Goal: Transaction & Acquisition: Purchase product/service

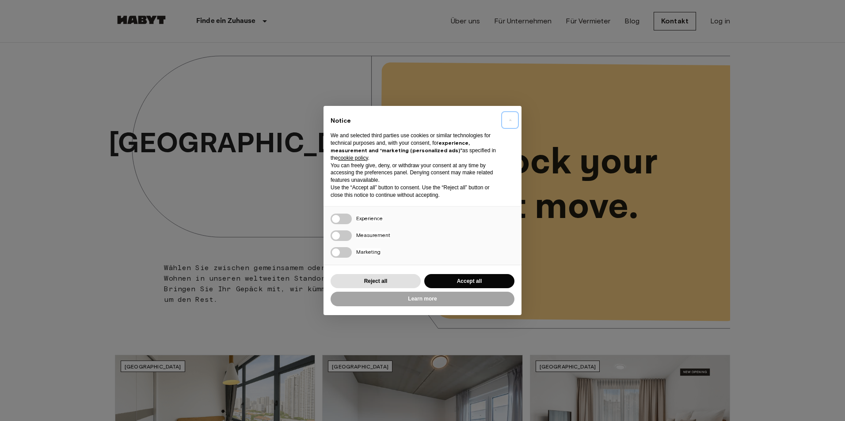
drag, startPoint x: 513, startPoint y: 121, endPoint x: 525, endPoint y: 118, distance: 12.0
click at [514, 121] on button "×" at bounding box center [510, 120] width 14 height 14
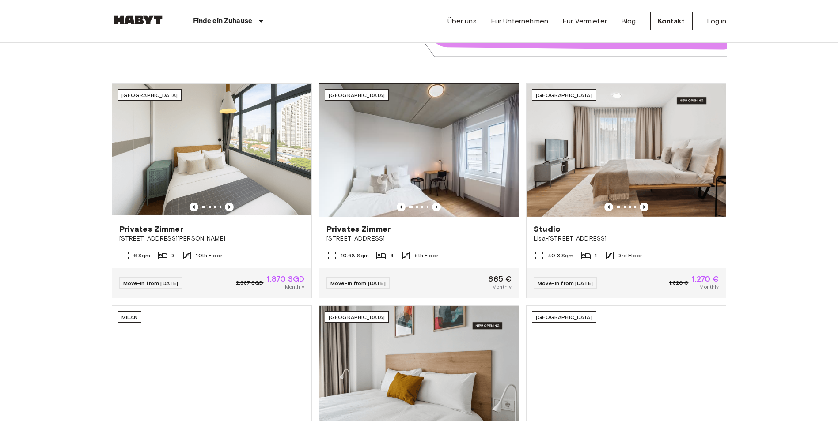
scroll to position [265, 0]
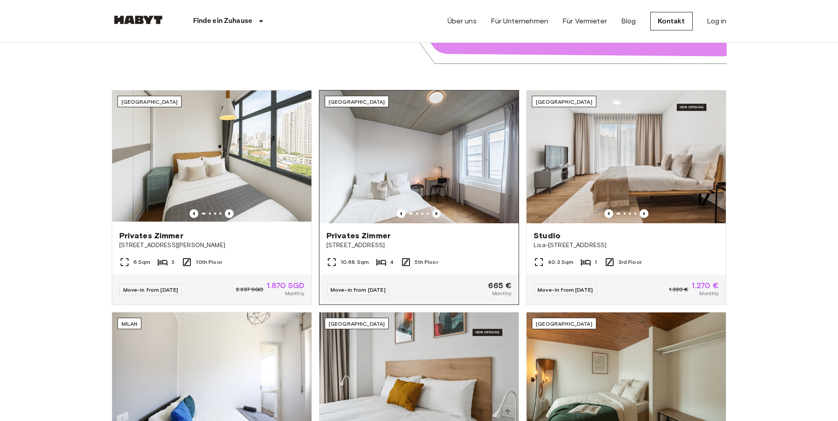
click at [439, 216] on icon "Previous image" at bounding box center [436, 213] width 9 height 9
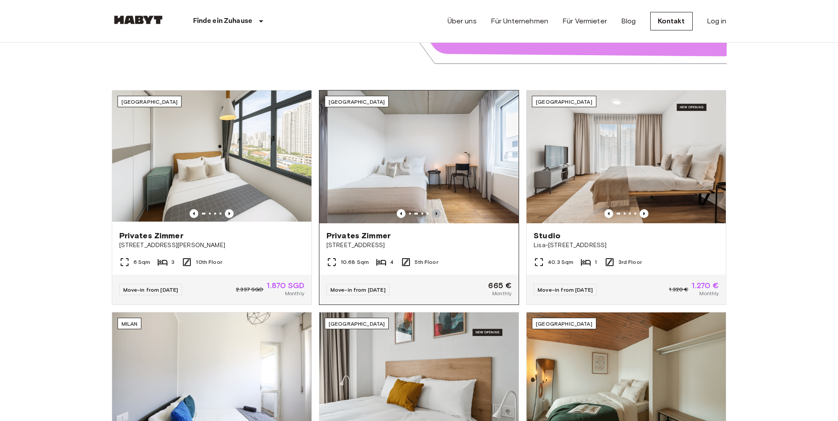
click at [437, 216] on icon "Previous image" at bounding box center [436, 213] width 9 height 9
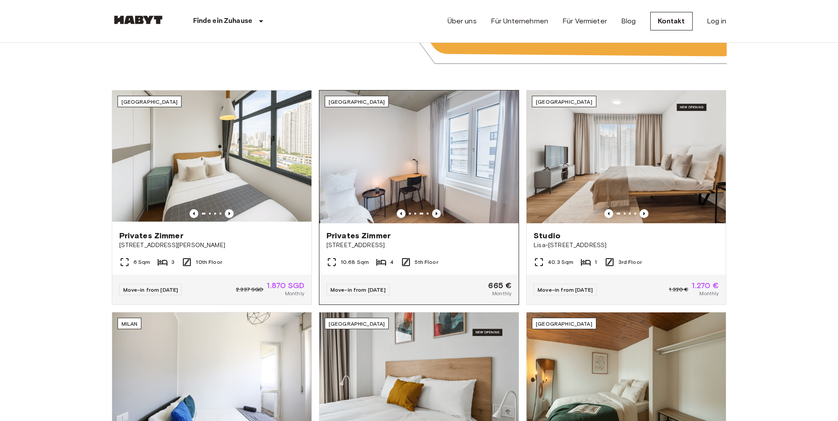
click at [437, 216] on icon "Previous image" at bounding box center [436, 213] width 9 height 9
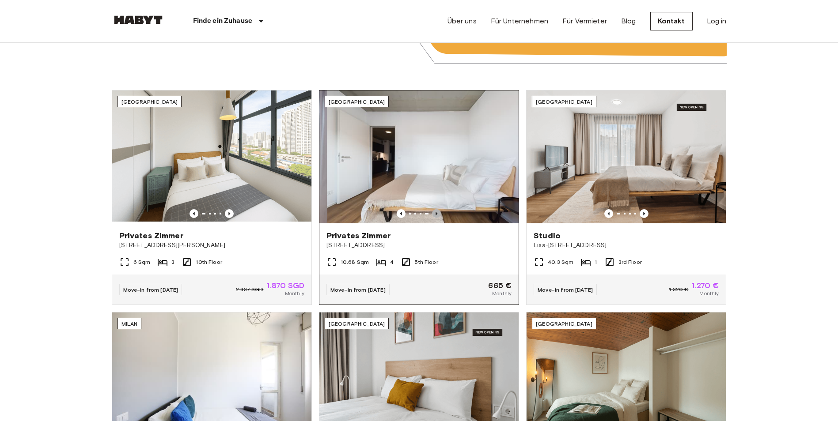
click at [437, 216] on icon "Previous image" at bounding box center [436, 213] width 9 height 9
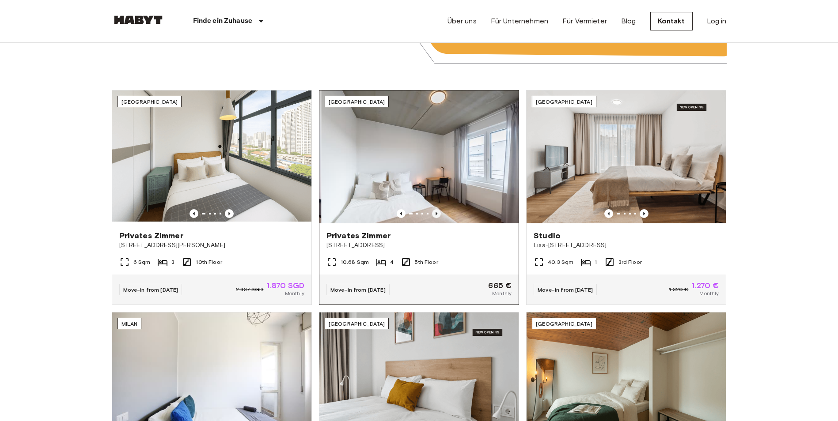
click at [437, 216] on icon "Previous image" at bounding box center [436, 213] width 9 height 9
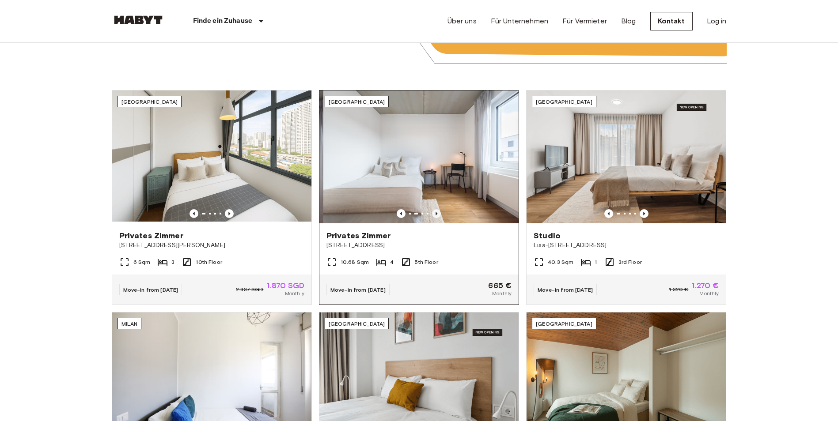
click at [437, 216] on icon "Previous image" at bounding box center [436, 213] width 9 height 9
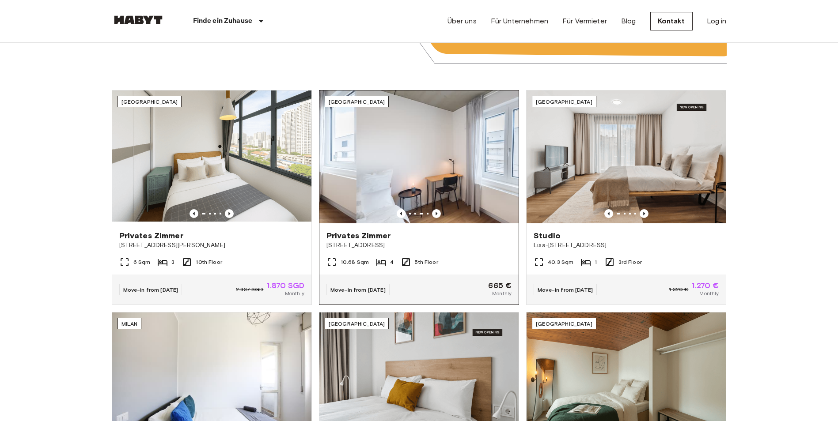
click at [455, 164] on img at bounding box center [456, 157] width 199 height 133
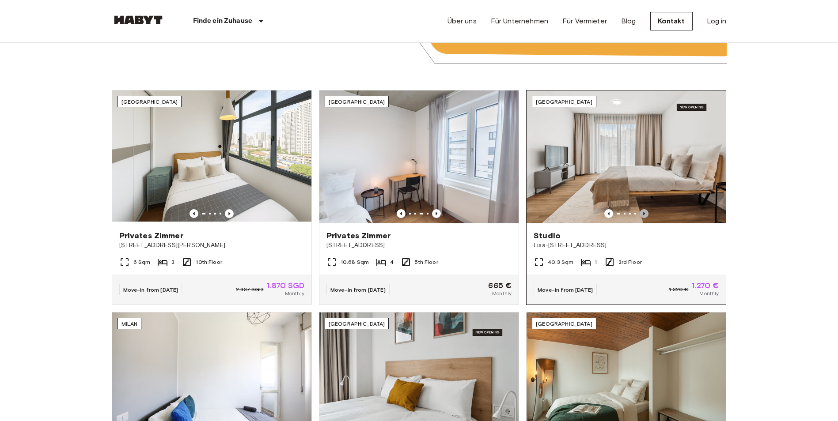
click at [647, 215] on icon "Previous image" at bounding box center [644, 213] width 9 height 9
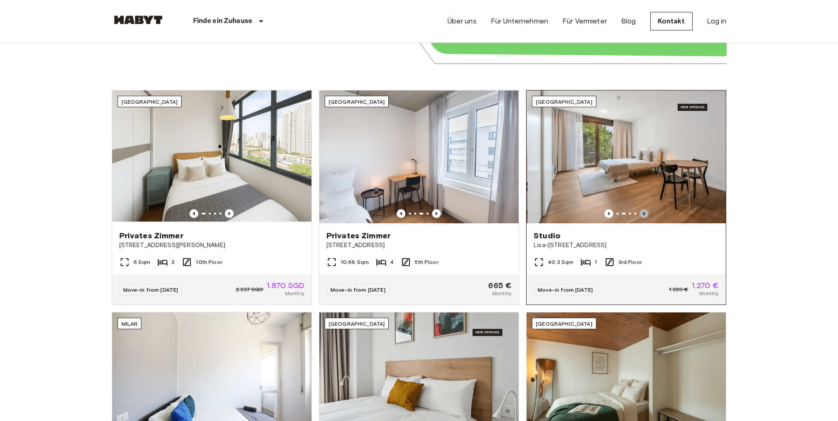
click at [647, 215] on icon "Previous image" at bounding box center [644, 213] width 9 height 9
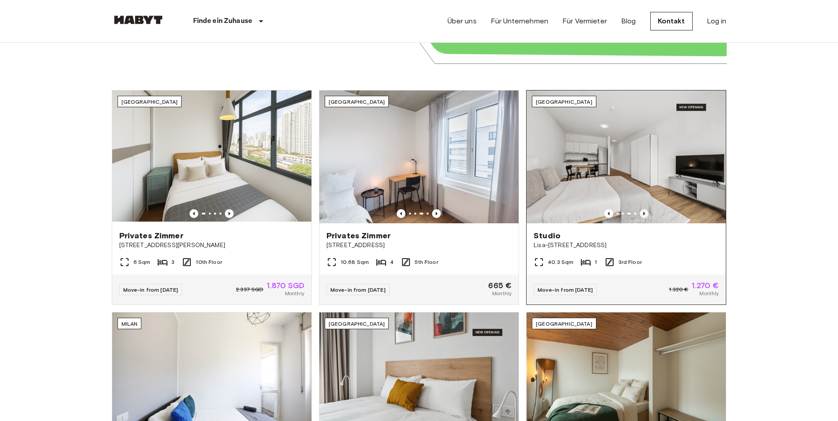
click at [647, 215] on icon "Previous image" at bounding box center [644, 213] width 9 height 9
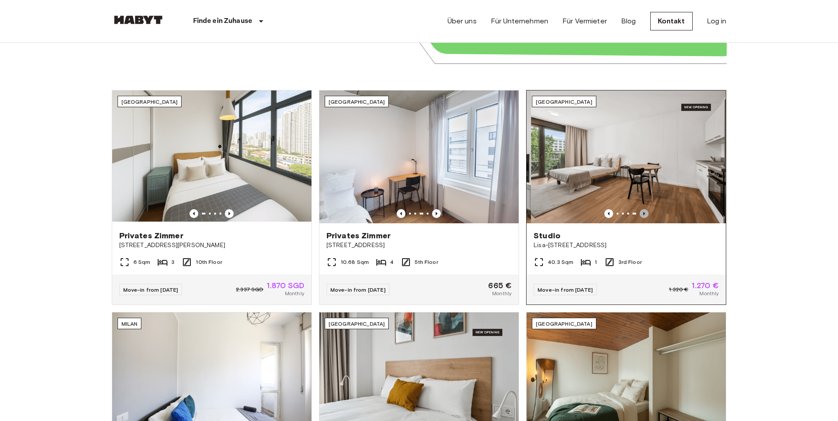
click at [647, 215] on icon "Previous image" at bounding box center [644, 213] width 9 height 9
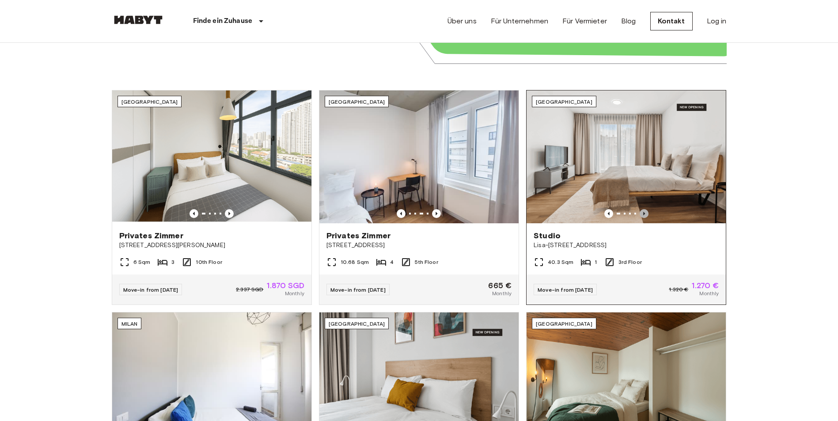
click at [647, 215] on icon "Previous image" at bounding box center [644, 213] width 9 height 9
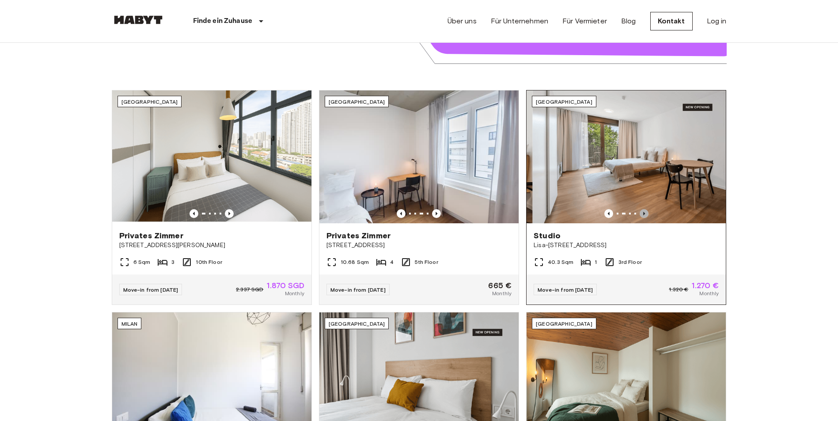
click at [647, 215] on icon "Previous image" at bounding box center [644, 213] width 9 height 9
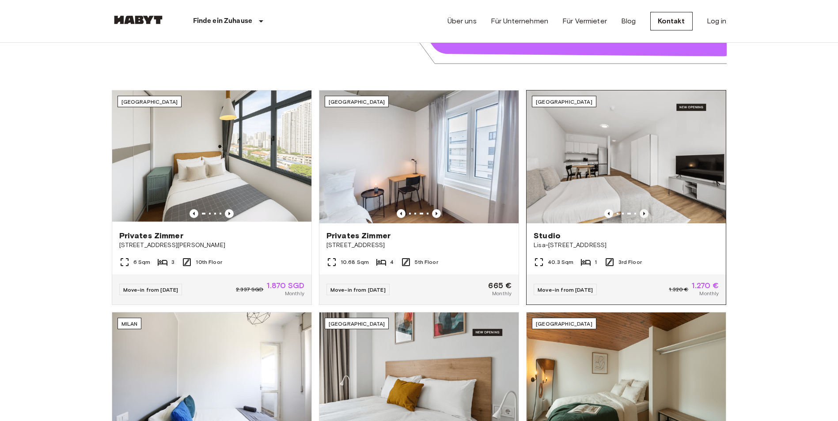
click at [647, 215] on icon "Previous image" at bounding box center [644, 213] width 9 height 9
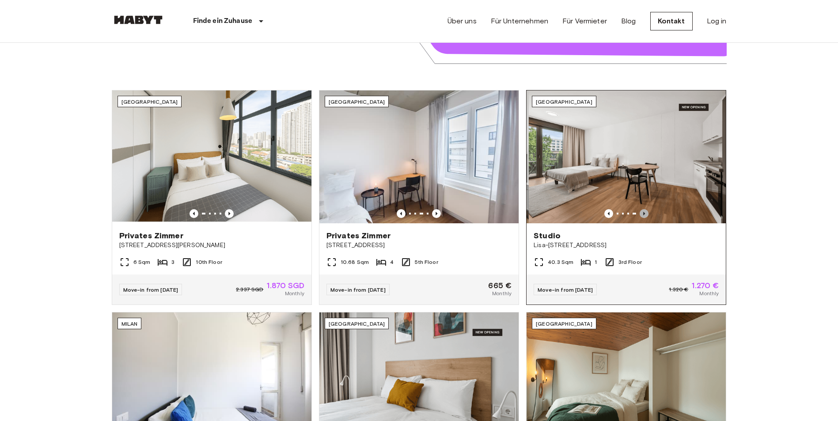
click at [647, 215] on icon "Previous image" at bounding box center [644, 213] width 9 height 9
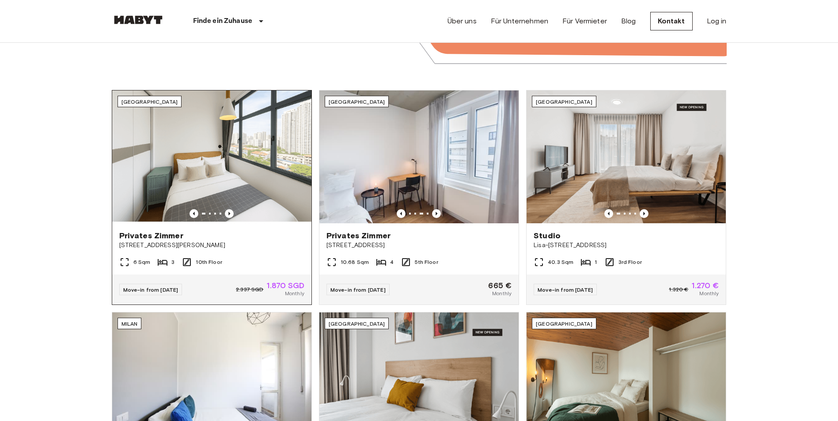
click at [223, 211] on div at bounding box center [211, 213] width 199 height 9
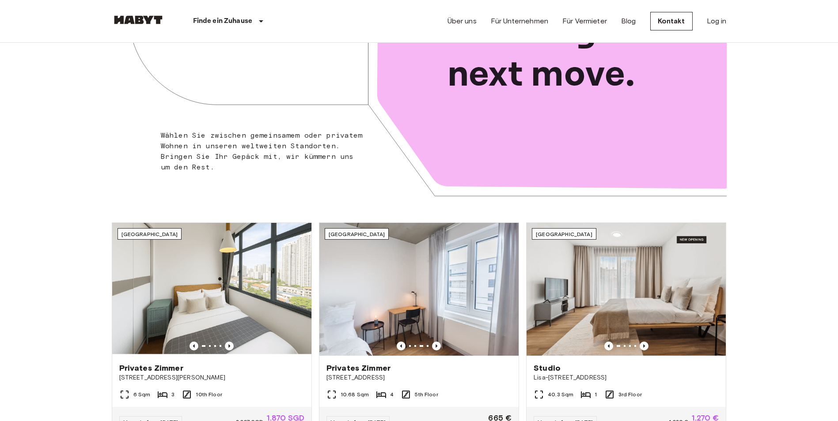
scroll to position [0, 0]
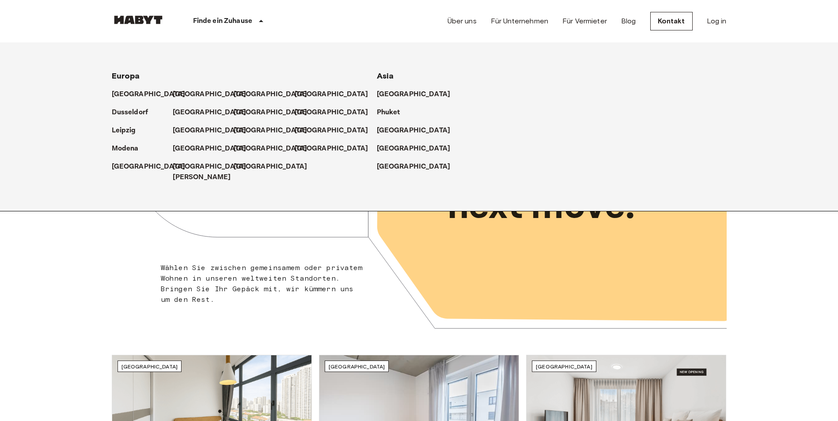
click at [228, 25] on p "Finde ein Zuhause" at bounding box center [223, 21] width 60 height 11
click at [122, 93] on p "[GEOGRAPHIC_DATA]" at bounding box center [151, 94] width 74 height 11
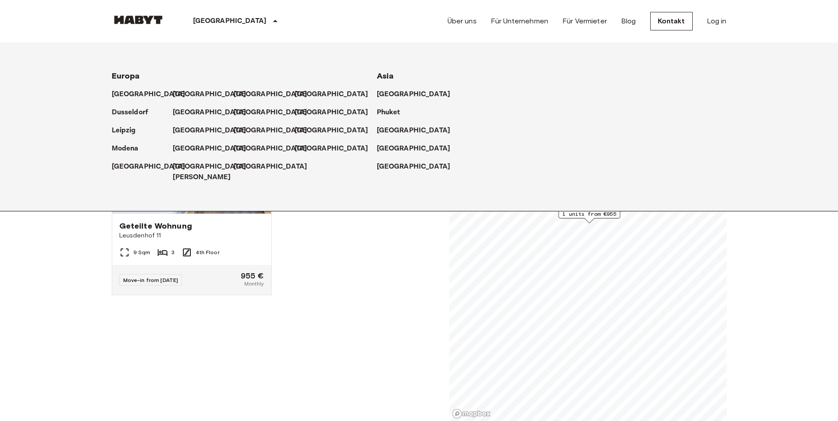
click at [334, 275] on div "Geteilte Wohnung Leusdenhof 11 9 Sqm 3 4th Floor Move-in from 18 Sep 25 955 € M…" at bounding box center [272, 261] width 334 height 322
click at [301, 224] on div "Geteilte Wohnung Leusdenhof 11 9 Sqm 3 4th Floor Move-in from 18 Sep 25 955 € M…" at bounding box center [272, 261] width 334 height 322
click at [243, 234] on span "Leusdenhof 11" at bounding box center [191, 235] width 145 height 9
click at [189, 115] on p "[GEOGRAPHIC_DATA]" at bounding box center [211, 112] width 74 height 11
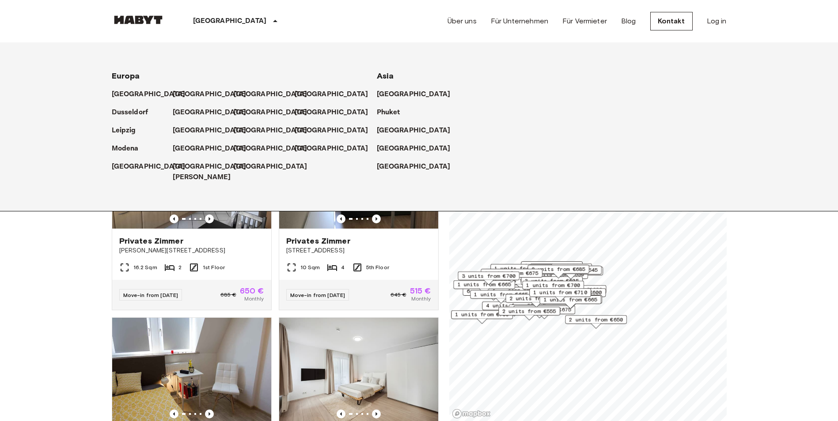
drag, startPoint x: 651, startPoint y: 230, endPoint x: 589, endPoint y: 286, distance: 83.8
click at [596, 308] on div "1 units from €665" at bounding box center [570, 303] width 62 height 14
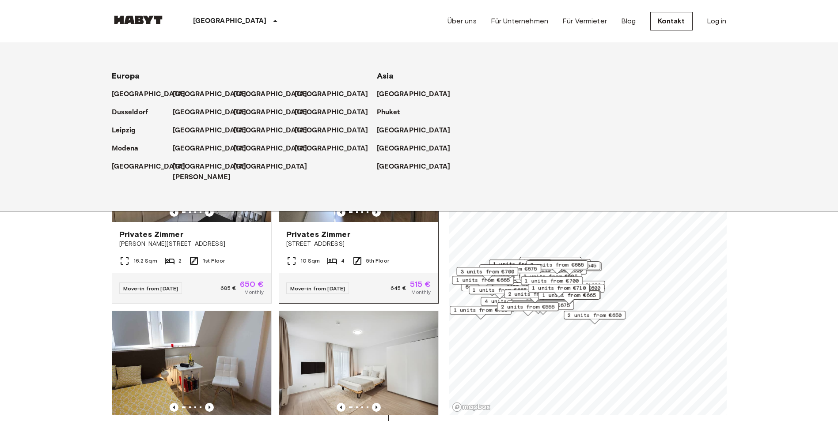
scroll to position [44, 0]
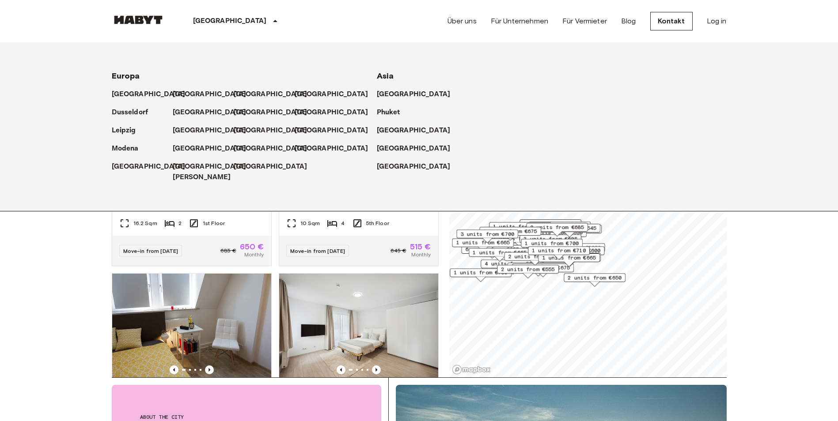
drag, startPoint x: 792, startPoint y: 278, endPoint x: 780, endPoint y: 281, distance: 12.4
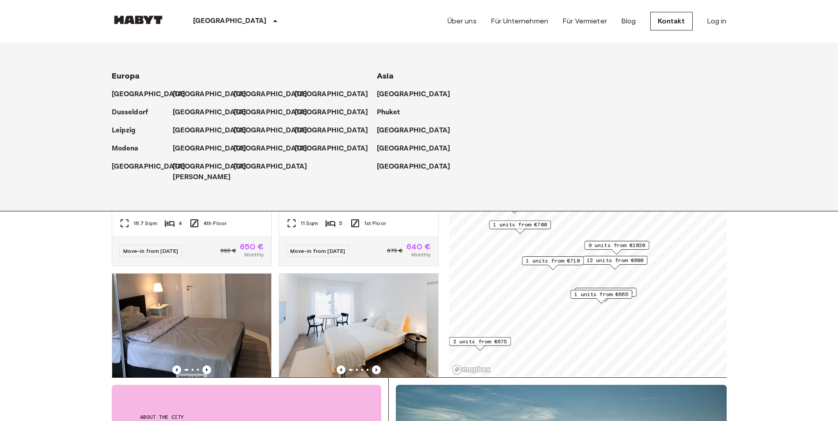
drag, startPoint x: 597, startPoint y: 303, endPoint x: 617, endPoint y: 288, distance: 24.7
click at [617, 288] on span "1 units from €655" at bounding box center [606, 292] width 54 height 8
click at [644, 255] on span "12 units from €600" at bounding box center [616, 259] width 57 height 8
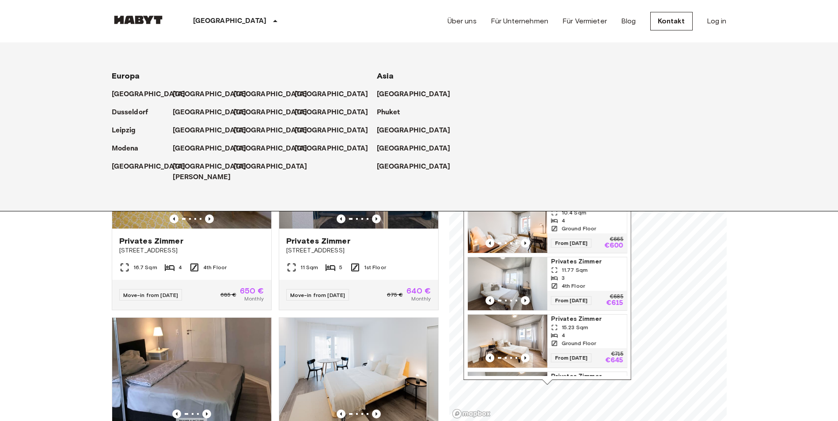
click at [516, 280] on img "Map marker" at bounding box center [508, 284] width 80 height 53
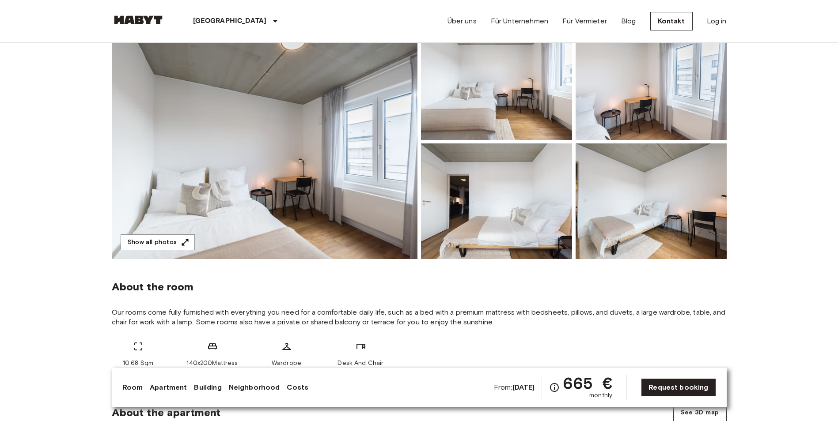
scroll to position [88, 0]
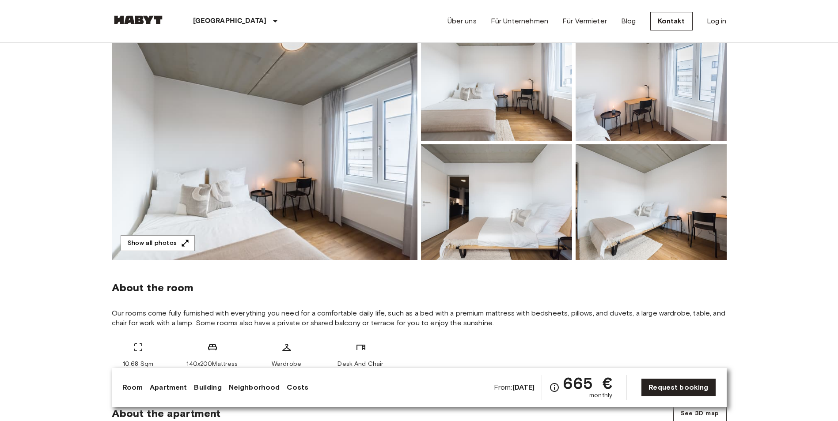
click at [383, 145] on img at bounding box center [265, 142] width 306 height 235
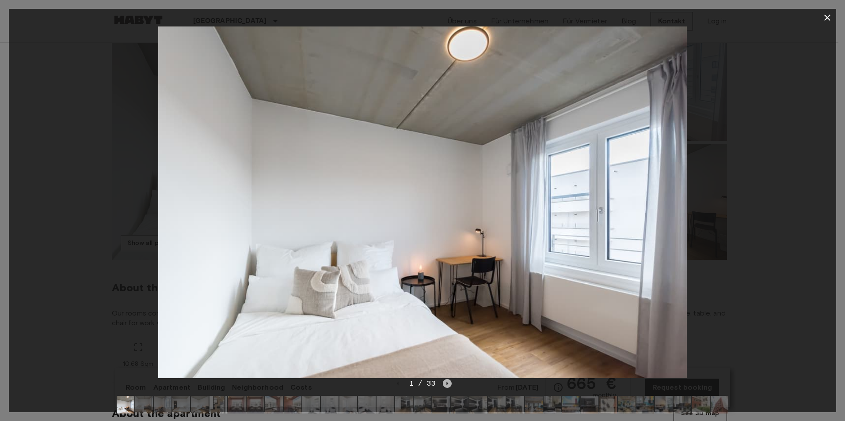
click at [447, 382] on icon "Next image" at bounding box center [447, 383] width 9 height 9
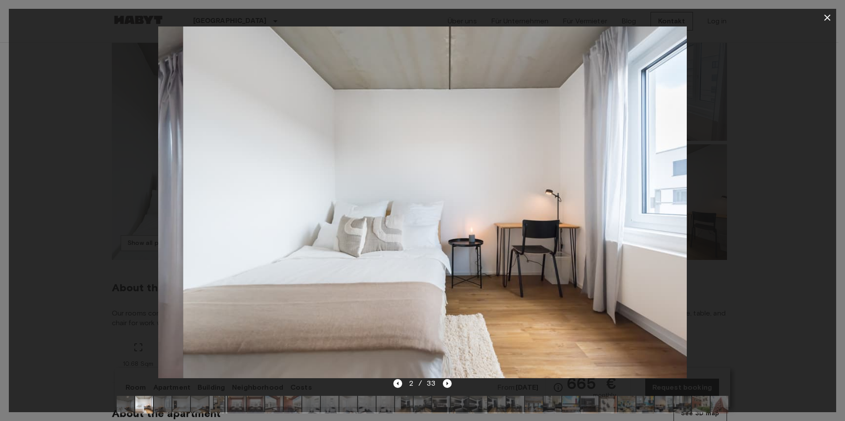
click at [553, 407] on img at bounding box center [552, 405] width 18 height 18
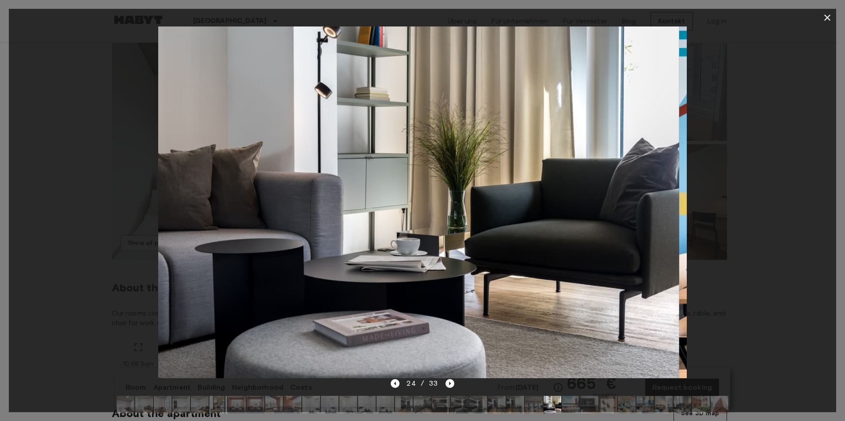
click at [532, 407] on img at bounding box center [534, 405] width 18 height 18
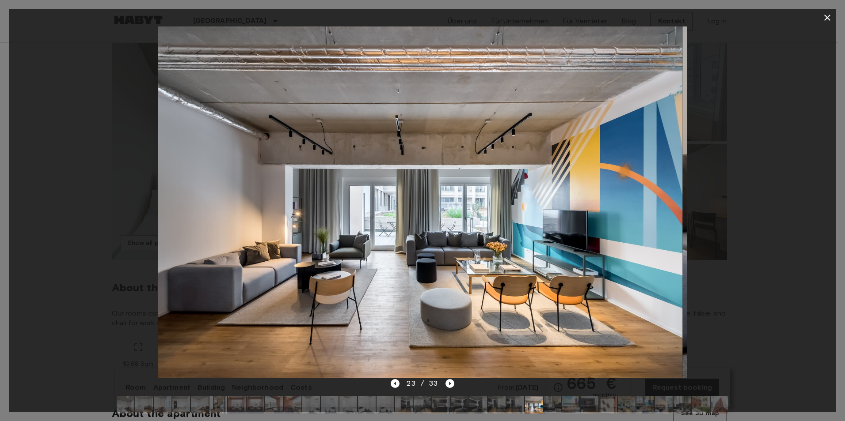
click at [520, 407] on img at bounding box center [515, 405] width 18 height 18
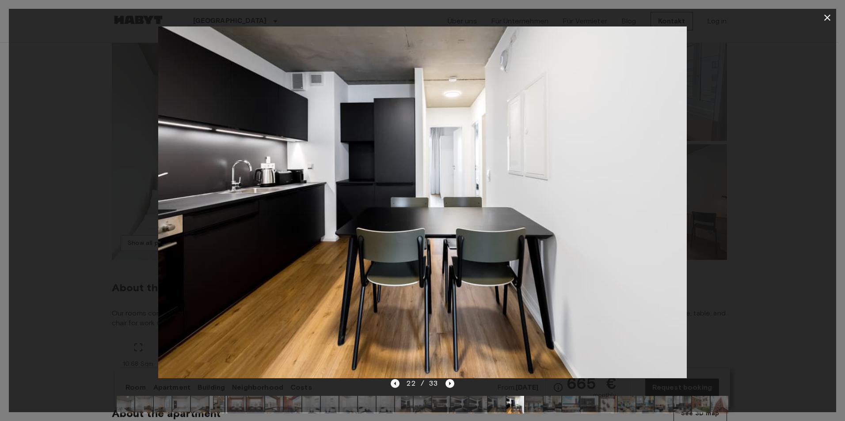
click at [397, 380] on icon "Previous image" at bounding box center [395, 383] width 9 height 9
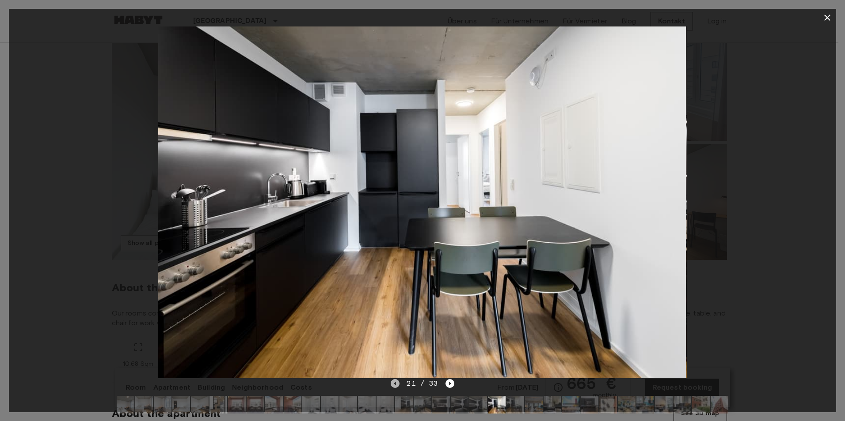
click at [397, 380] on icon "Previous image" at bounding box center [395, 383] width 9 height 9
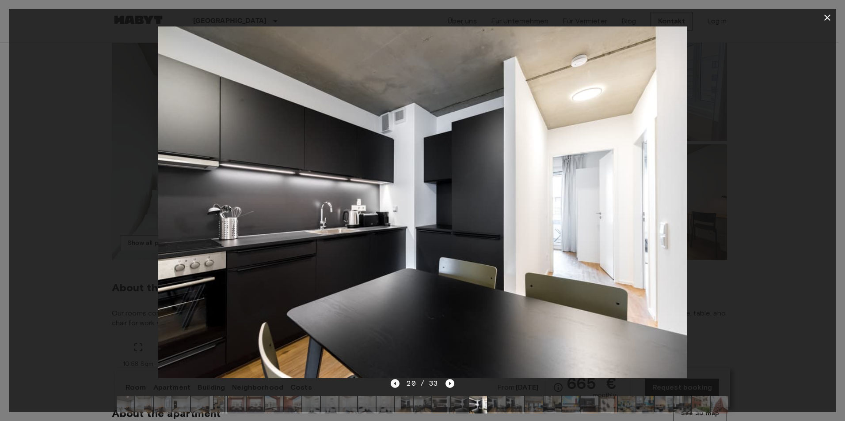
click at [397, 380] on icon "Previous image" at bounding box center [395, 383] width 9 height 9
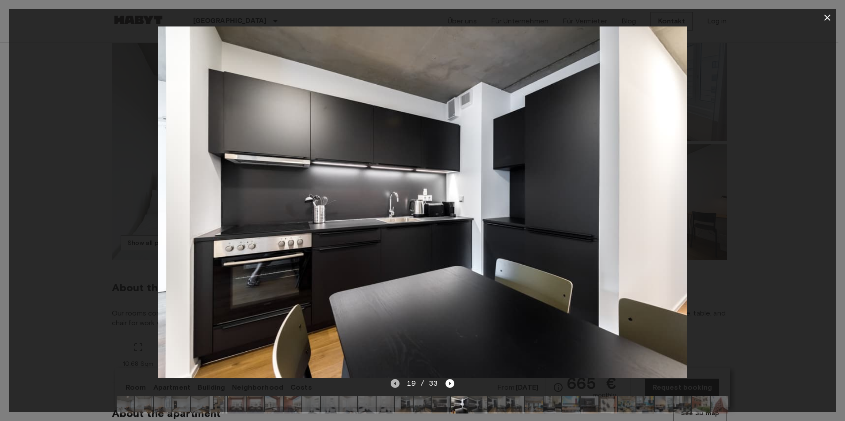
click at [397, 380] on icon "Previous image" at bounding box center [395, 383] width 9 height 9
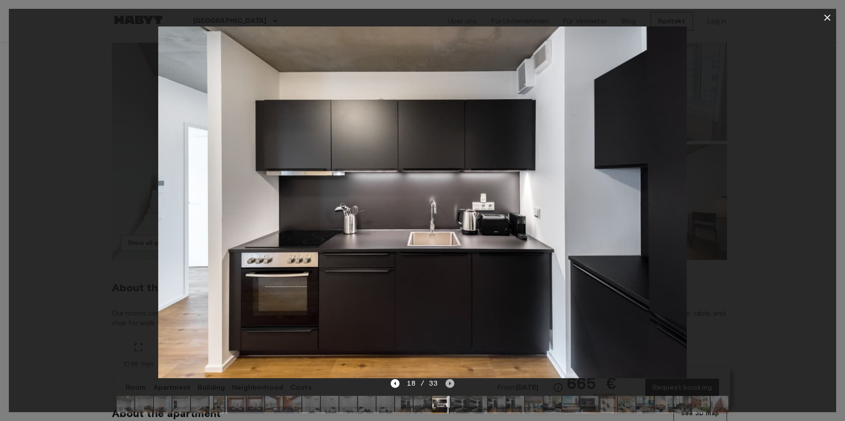
click at [451, 382] on icon "Next image" at bounding box center [449, 383] width 9 height 9
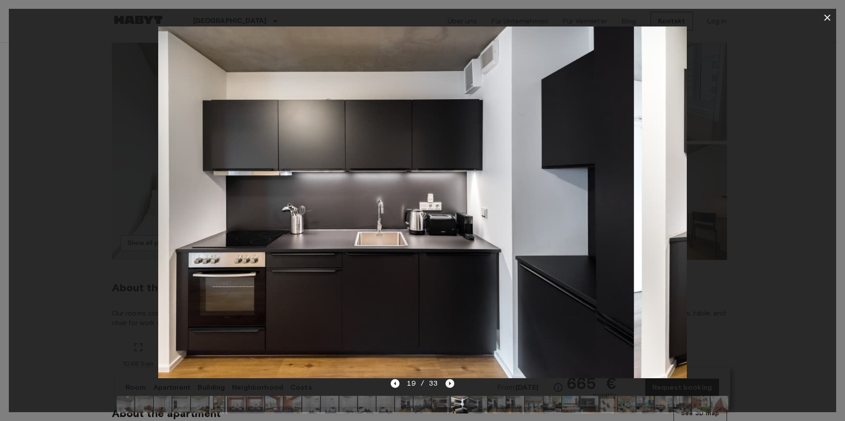
click at [451, 382] on icon "Next image" at bounding box center [449, 383] width 9 height 9
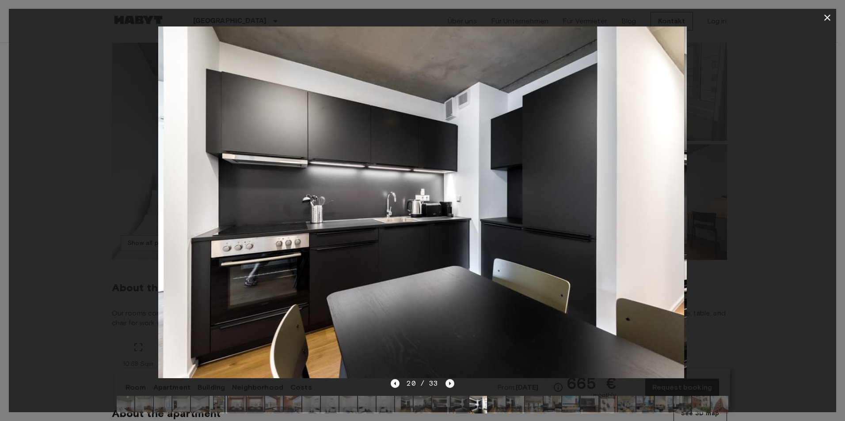
click at [451, 382] on icon "Next image" at bounding box center [449, 383] width 9 height 9
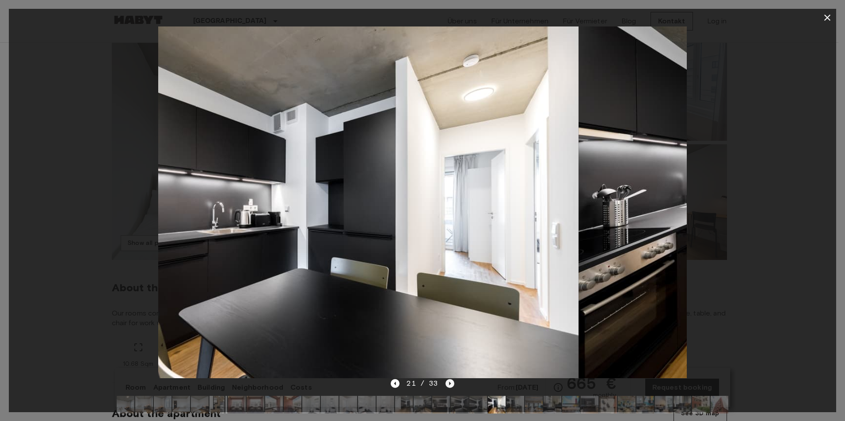
click at [451, 382] on icon "Next image" at bounding box center [449, 383] width 9 height 9
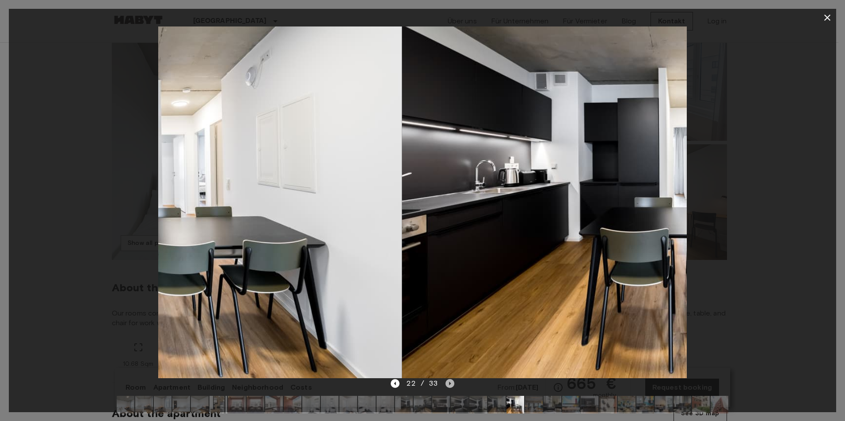
click at [451, 382] on icon "Next image" at bounding box center [449, 383] width 9 height 9
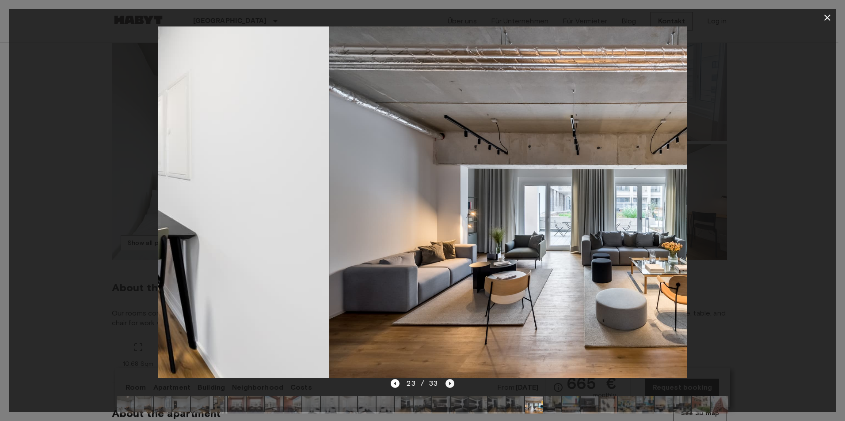
click at [451, 382] on icon "Next image" at bounding box center [449, 383] width 9 height 9
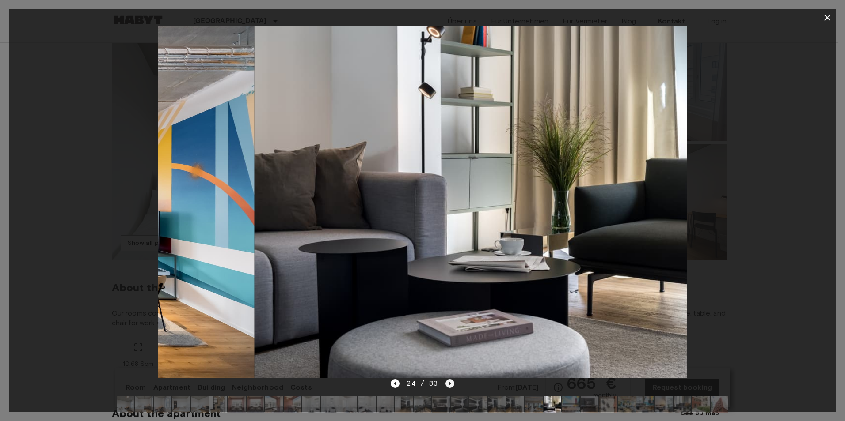
click at [451, 382] on icon "Next image" at bounding box center [449, 383] width 9 height 9
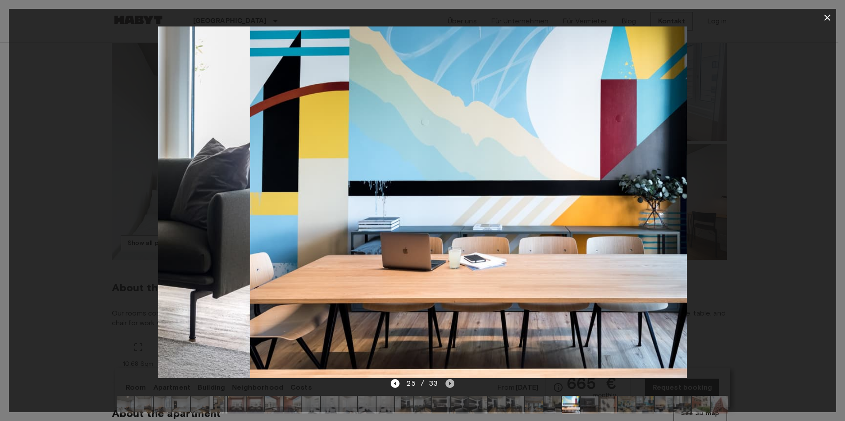
click at [451, 382] on icon "Next image" at bounding box center [449, 383] width 9 height 9
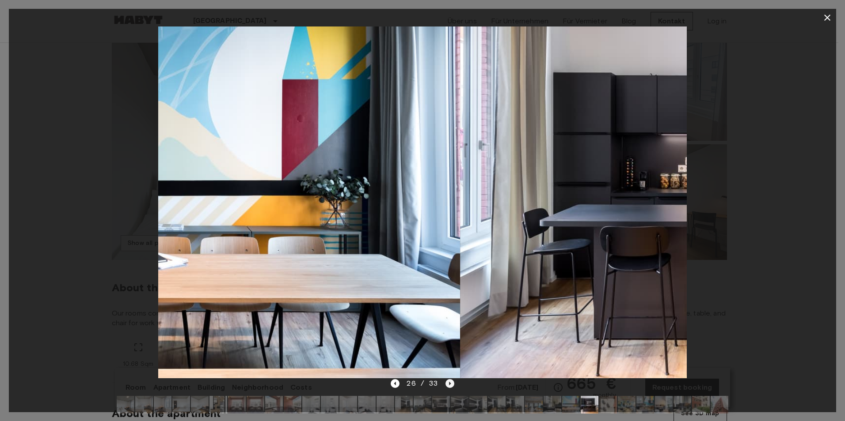
click at [451, 382] on icon "Next image" at bounding box center [449, 383] width 9 height 9
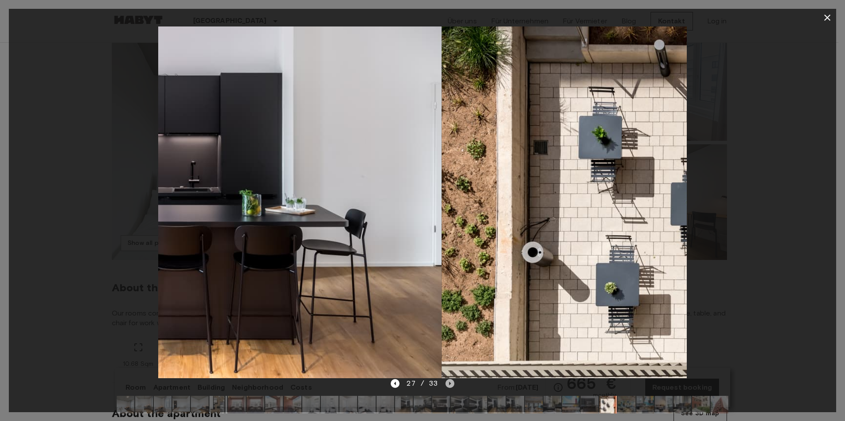
click at [451, 382] on icon "Next image" at bounding box center [449, 383] width 9 height 9
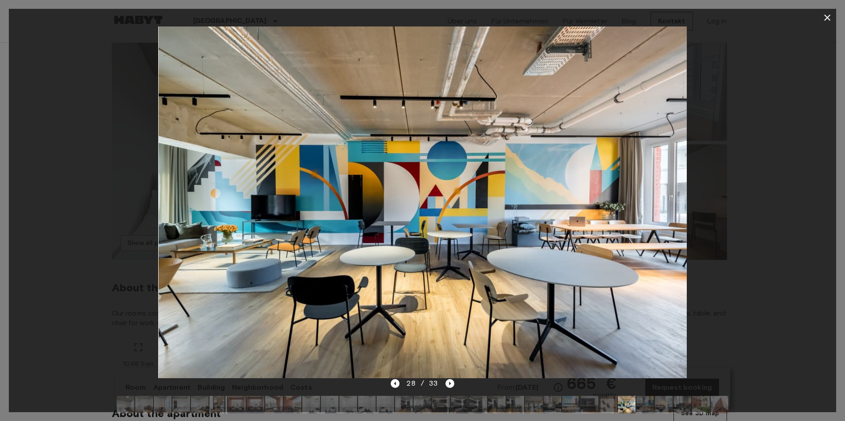
click at [443, 382] on div "28 / 33" at bounding box center [422, 384] width 63 height 11
click at [444, 382] on div "28 / 33" at bounding box center [422, 384] width 63 height 11
click at [448, 382] on icon "Next image" at bounding box center [449, 383] width 9 height 9
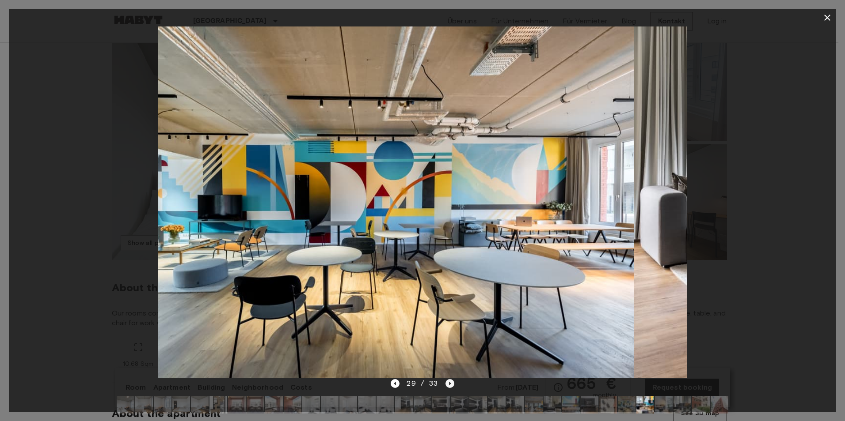
click at [449, 382] on icon "Next image" at bounding box center [449, 383] width 9 height 9
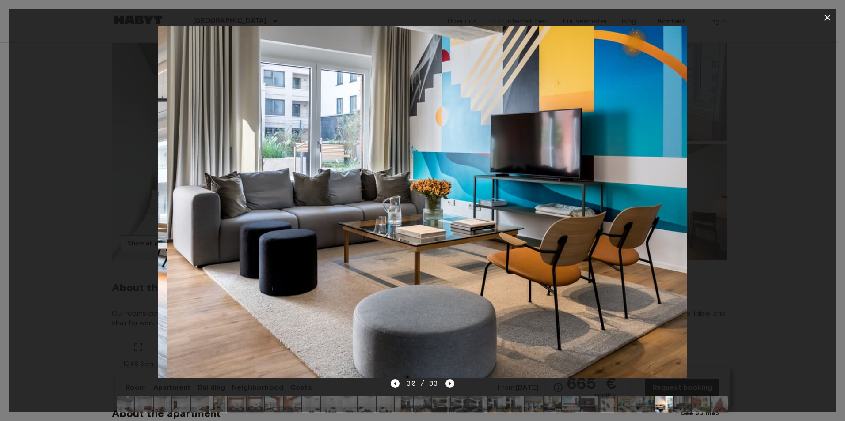
click at [450, 382] on icon "Next image" at bounding box center [449, 383] width 9 height 9
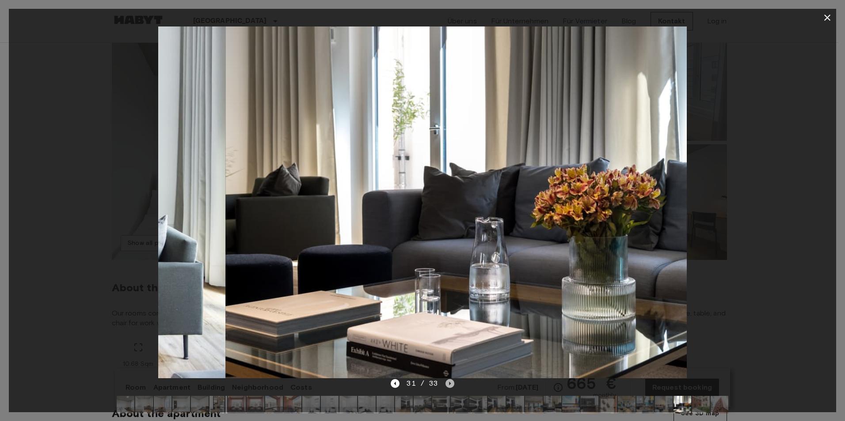
click at [450, 382] on icon "Next image" at bounding box center [449, 383] width 9 height 9
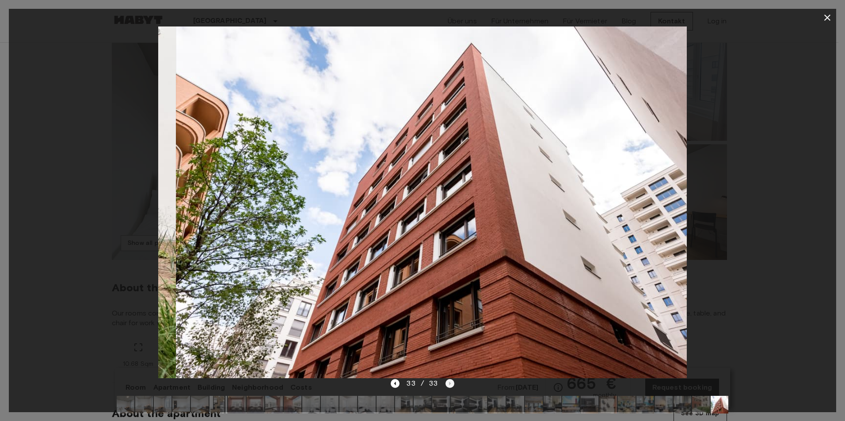
click at [450, 382] on div "33 / 33" at bounding box center [422, 384] width 63 height 11
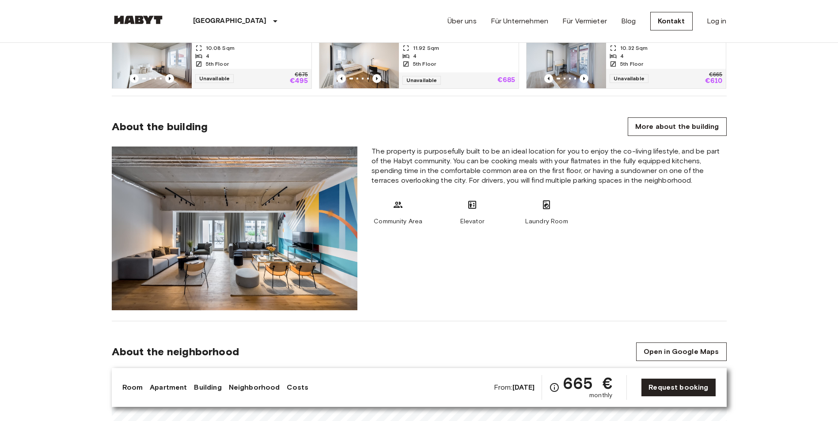
scroll to position [530, 0]
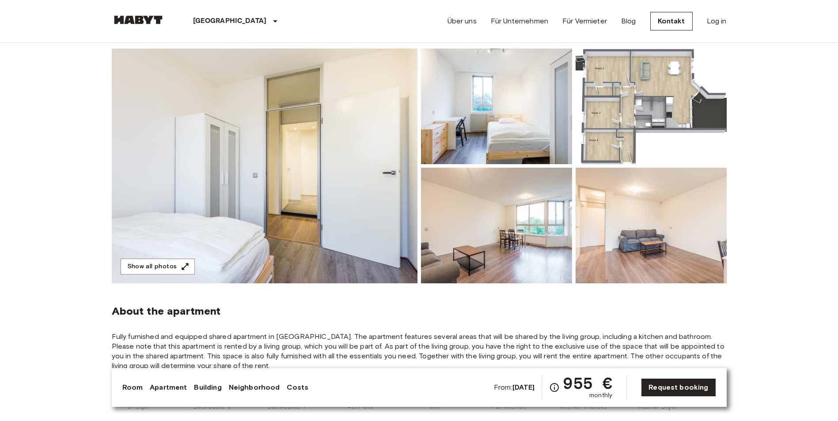
scroll to position [44, 0]
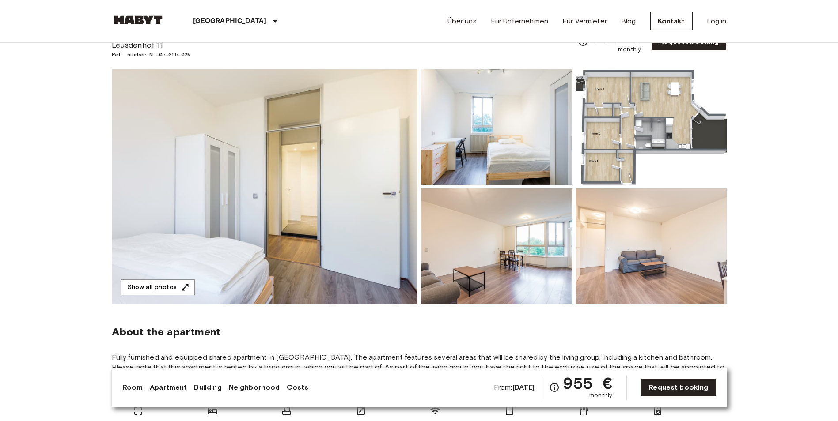
click at [248, 136] on img at bounding box center [265, 186] width 306 height 235
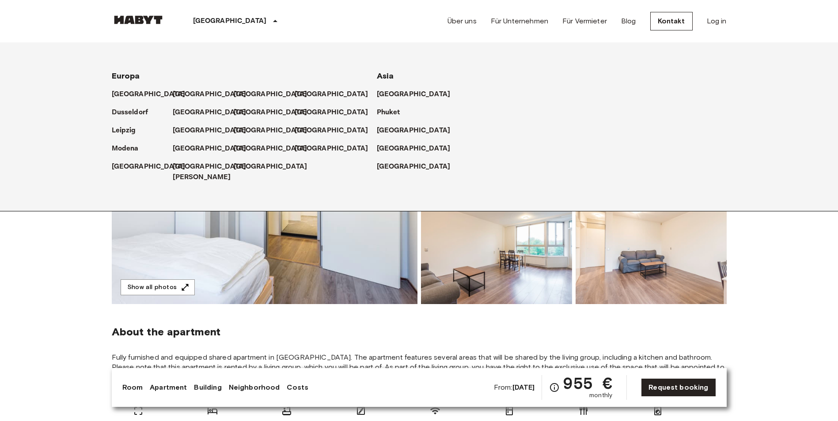
click at [209, 18] on p "[GEOGRAPHIC_DATA]" at bounding box center [230, 21] width 74 height 11
click at [242, 130] on p "[GEOGRAPHIC_DATA]" at bounding box center [272, 130] width 74 height 11
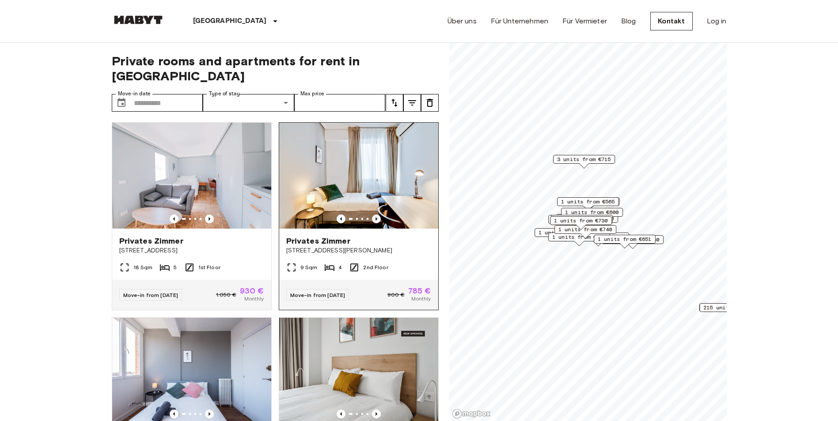
click at [372, 215] on icon "Previous image" at bounding box center [376, 219] width 9 height 9
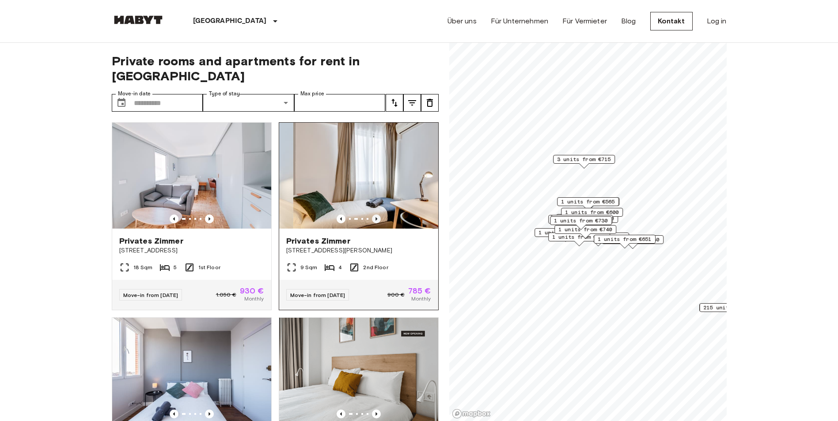
click at [372, 215] on icon "Previous image" at bounding box center [376, 219] width 9 height 9
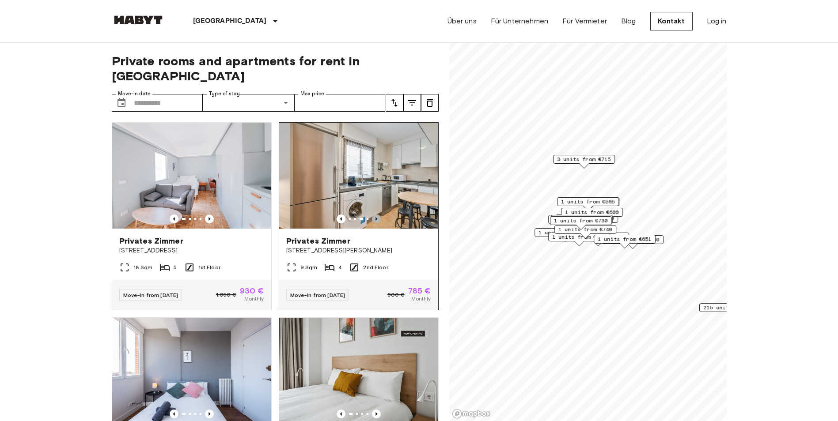
click at [372, 215] on icon "Previous image" at bounding box center [376, 219] width 9 height 9
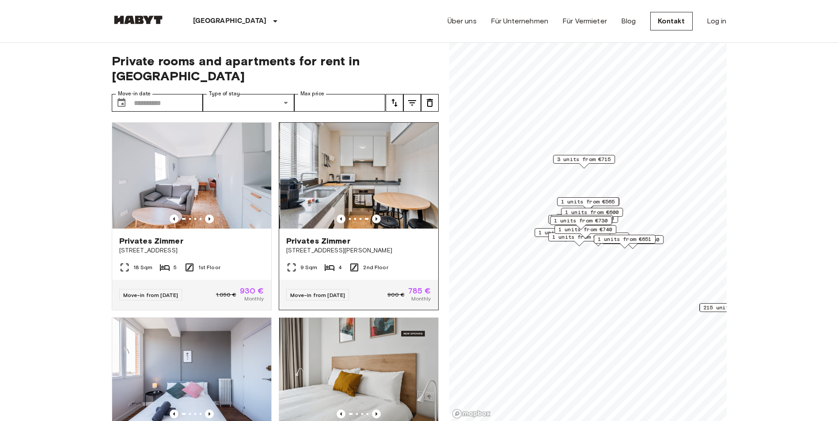
click at [372, 215] on icon "Previous image" at bounding box center [376, 219] width 9 height 9
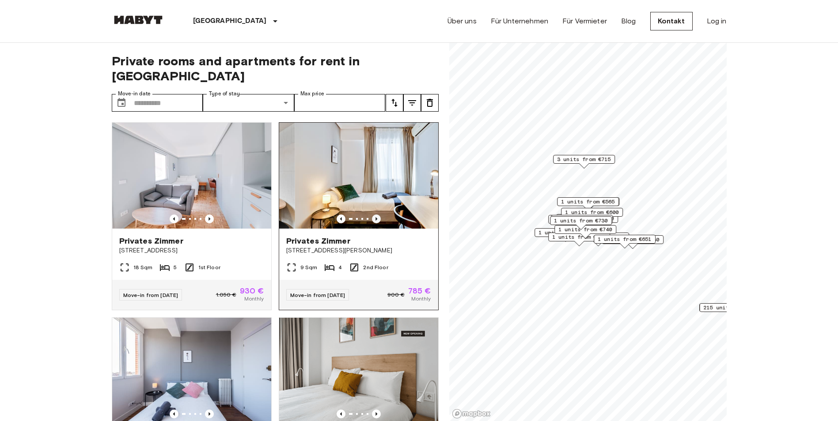
click at [372, 215] on icon "Previous image" at bounding box center [376, 219] width 9 height 9
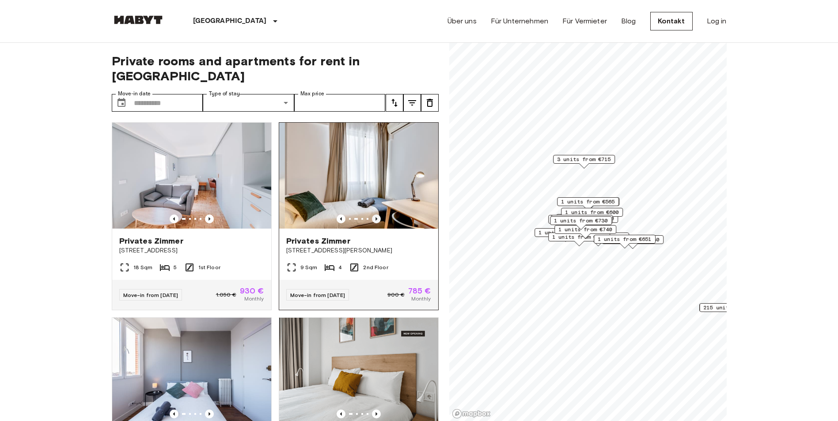
click at [372, 215] on icon "Previous image" at bounding box center [376, 219] width 9 height 9
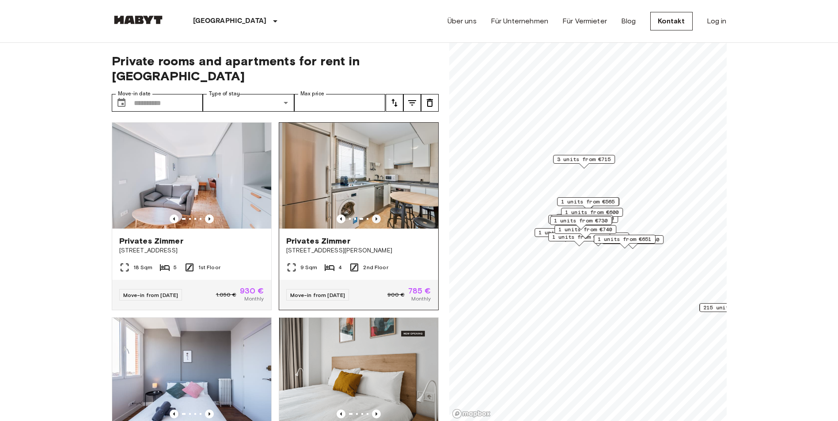
click at [372, 215] on icon "Previous image" at bounding box center [376, 219] width 9 height 9
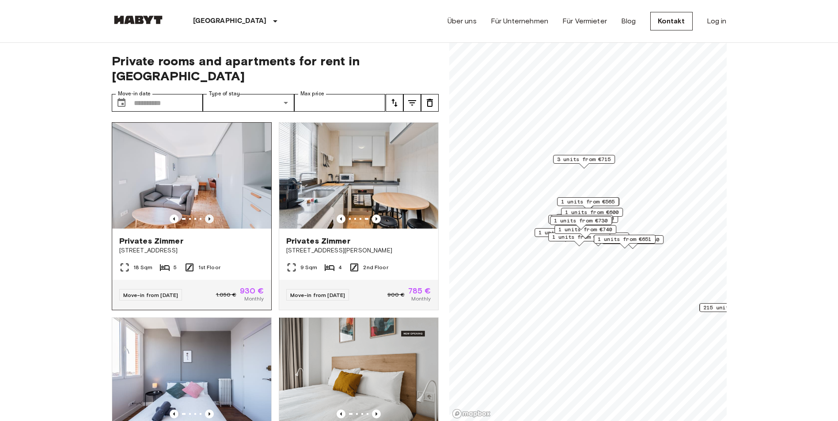
click at [207, 215] on icon "Previous image" at bounding box center [209, 219] width 9 height 9
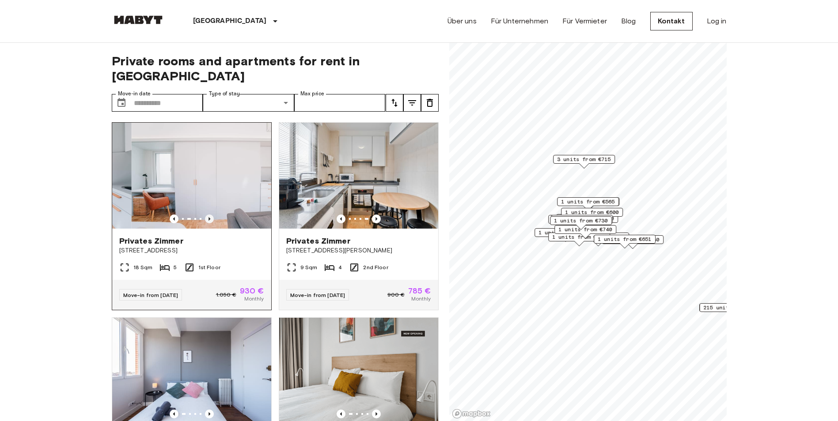
click at [207, 215] on icon "Previous image" at bounding box center [209, 219] width 9 height 9
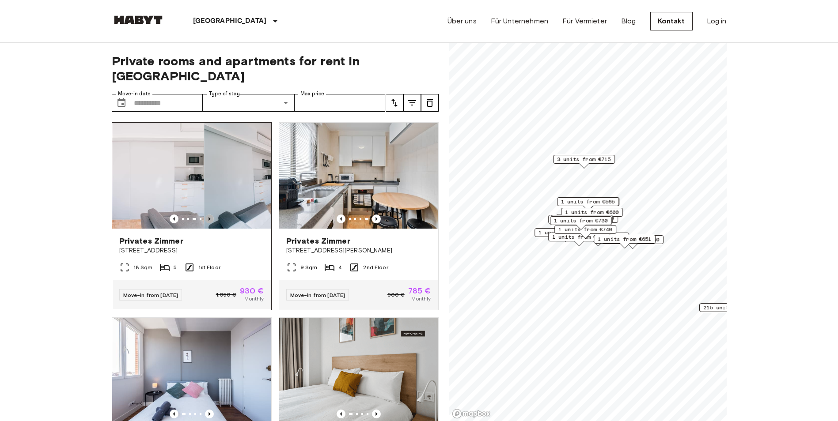
click at [207, 215] on icon "Previous image" at bounding box center [209, 219] width 9 height 9
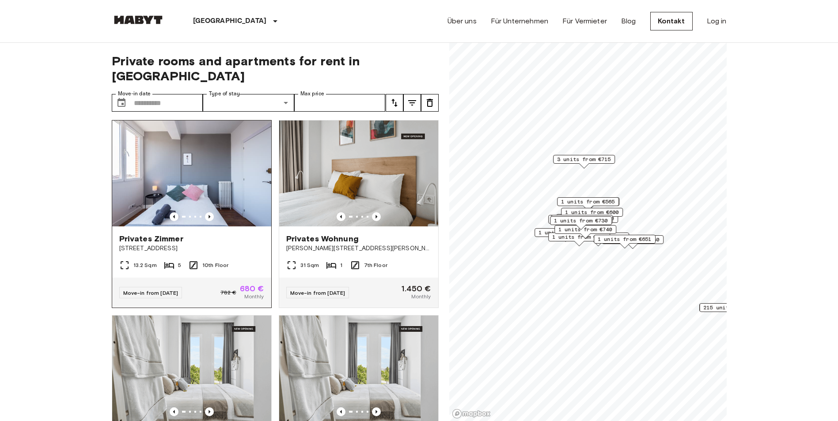
scroll to position [177, 0]
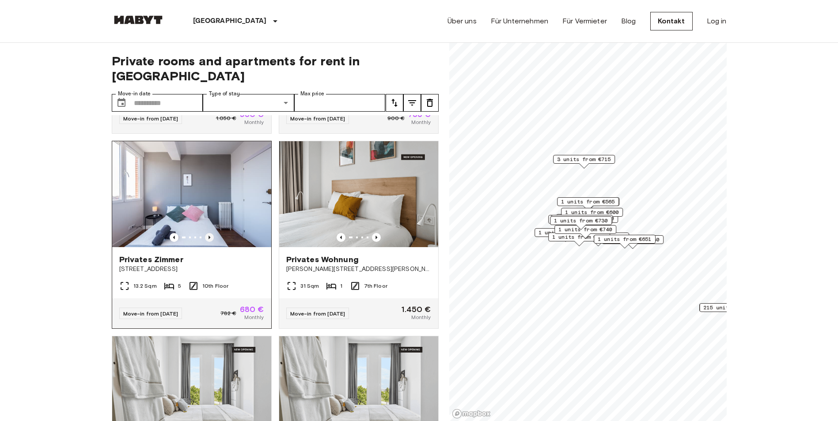
click at [209, 233] on icon "Previous image" at bounding box center [209, 237] width 9 height 9
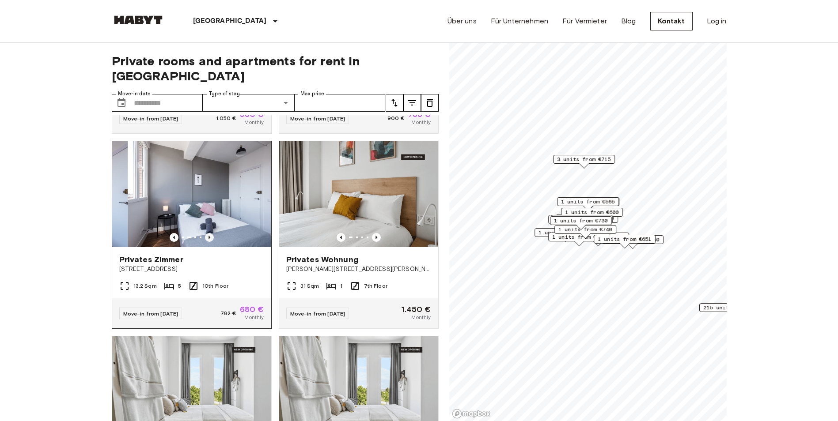
click at [209, 233] on icon "Previous image" at bounding box center [209, 237] width 9 height 9
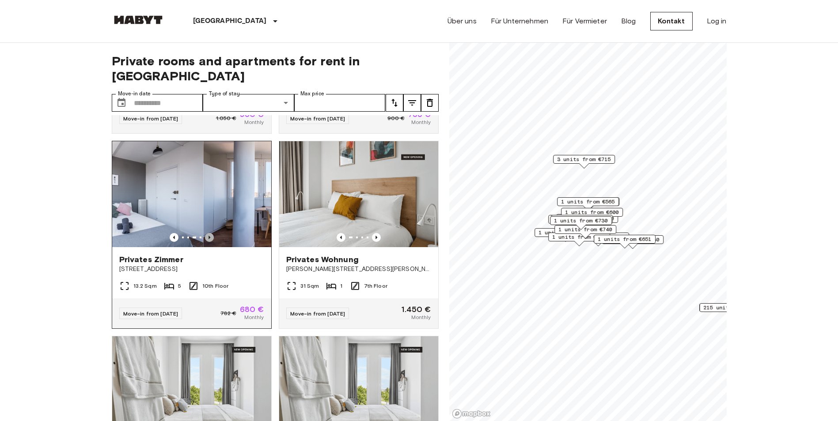
click at [209, 233] on icon "Previous image" at bounding box center [209, 237] width 9 height 9
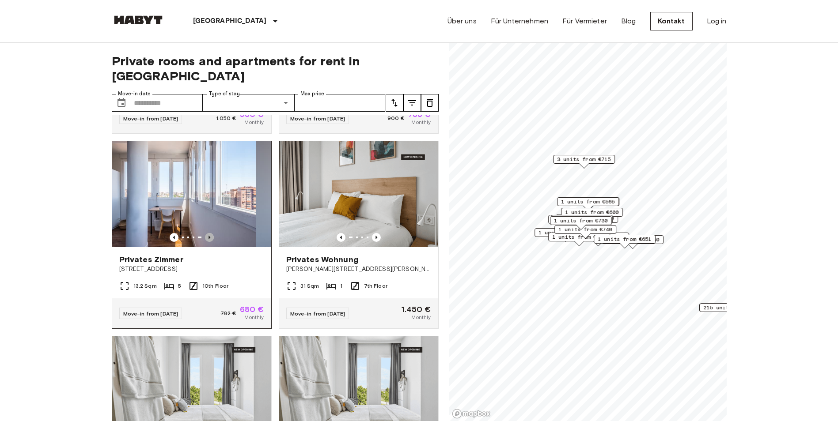
click at [209, 233] on icon "Previous image" at bounding box center [209, 237] width 9 height 9
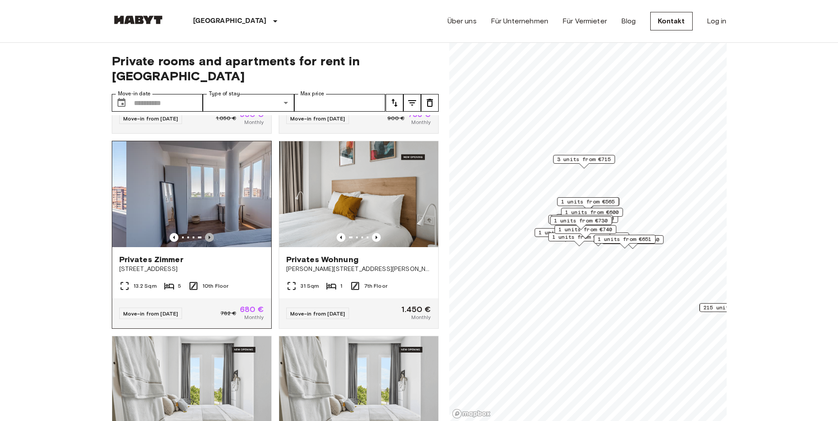
click at [209, 233] on icon "Previous image" at bounding box center [209, 237] width 9 height 9
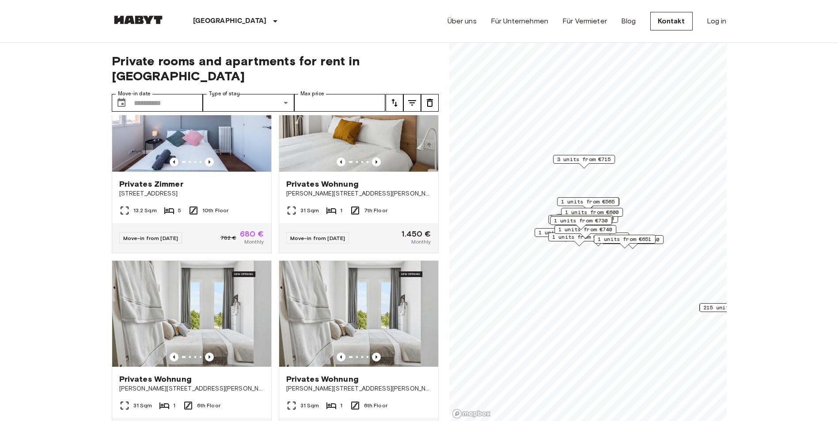
scroll to position [309, 0]
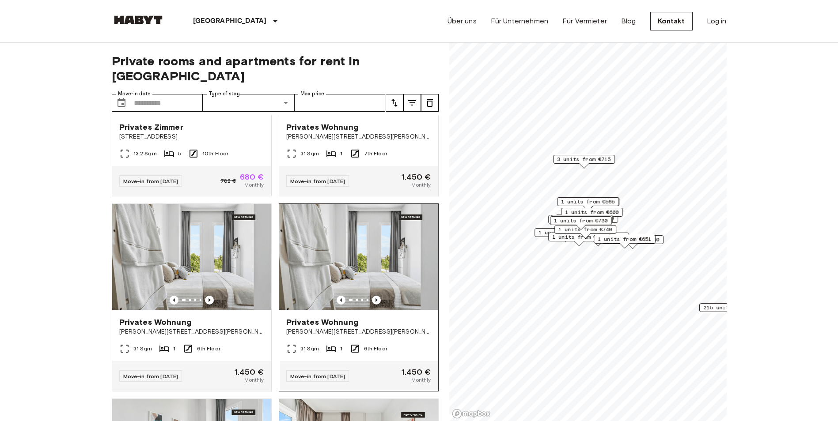
click at [370, 285] on img at bounding box center [358, 257] width 159 height 106
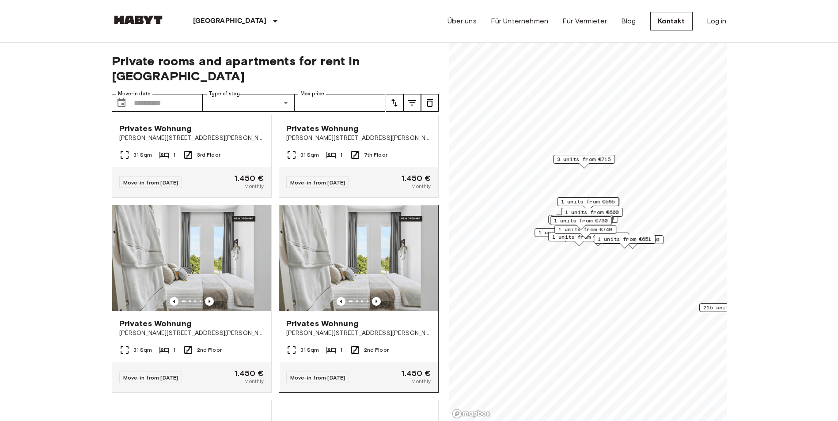
scroll to position [1414, 0]
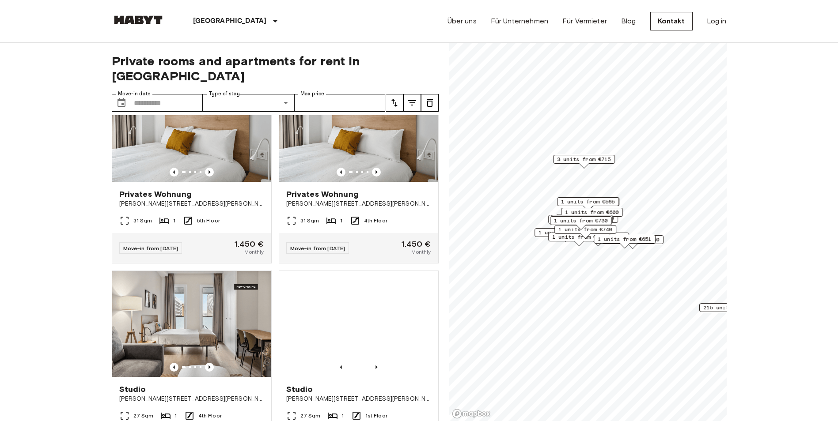
click at [594, 212] on span "1 units from €600" at bounding box center [592, 213] width 54 height 8
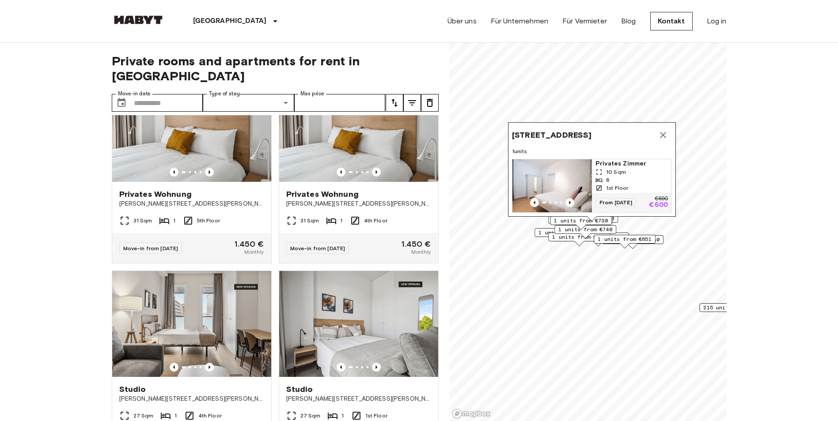
click at [569, 169] on img "Map marker" at bounding box center [552, 185] width 80 height 53
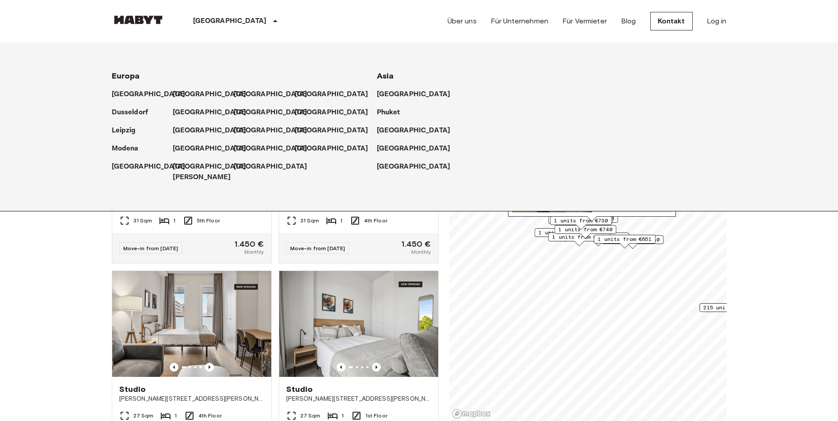
click at [203, 22] on p "[GEOGRAPHIC_DATA]" at bounding box center [230, 21] width 74 height 11
click at [388, 112] on p "Phuket" at bounding box center [390, 112] width 23 height 11
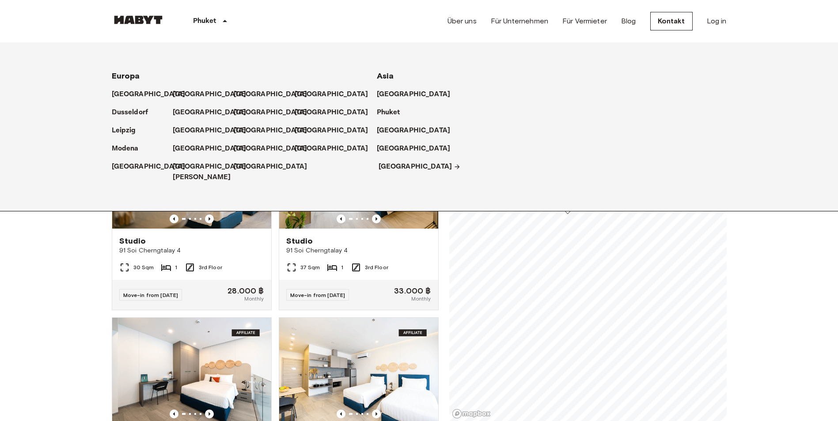
click at [387, 169] on p "[GEOGRAPHIC_DATA]" at bounding box center [416, 167] width 74 height 11
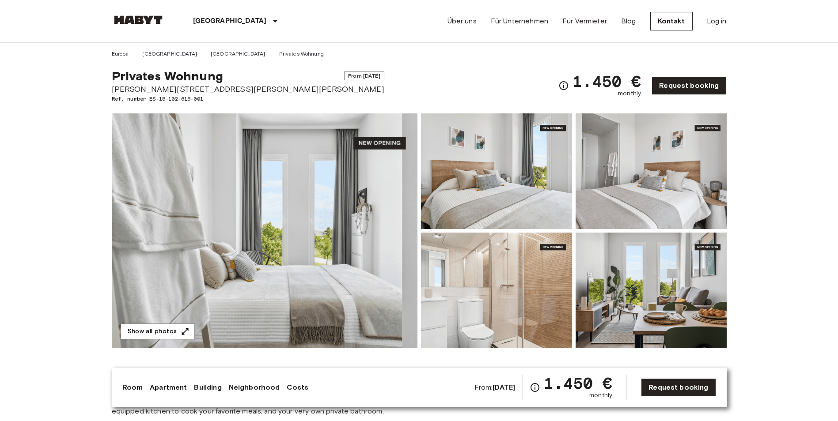
click at [254, 175] on img at bounding box center [265, 231] width 306 height 235
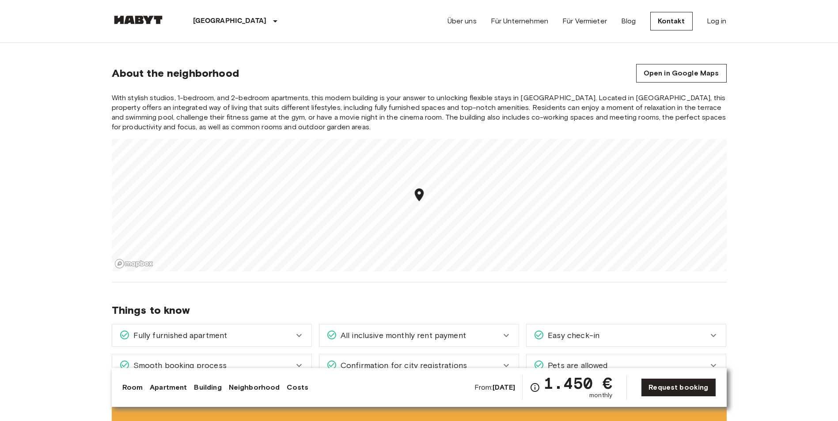
scroll to position [707, 0]
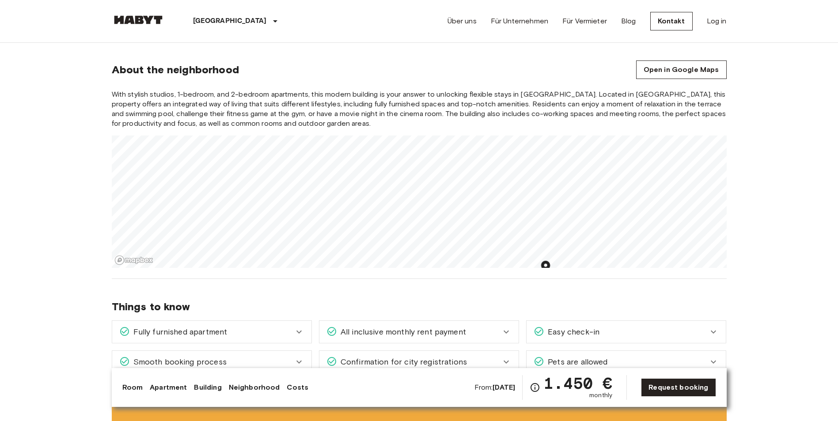
click at [482, 305] on div "Europa [GEOGRAPHIC_DATA] [GEOGRAPHIC_DATA] Privates Wohnung Privates Wohnung Fr…" at bounding box center [419, 353] width 636 height 2035
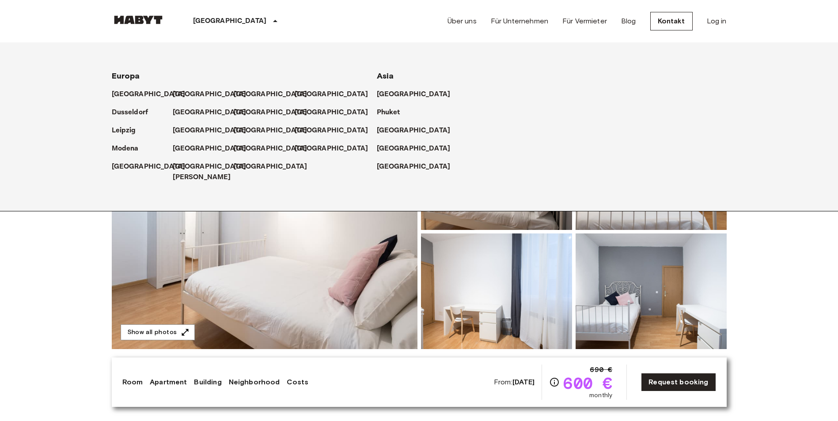
click at [213, 14] on div "[GEOGRAPHIC_DATA]" at bounding box center [237, 21] width 144 height 42
click at [196, 162] on p "[GEOGRAPHIC_DATA][PERSON_NAME]" at bounding box center [211, 172] width 74 height 21
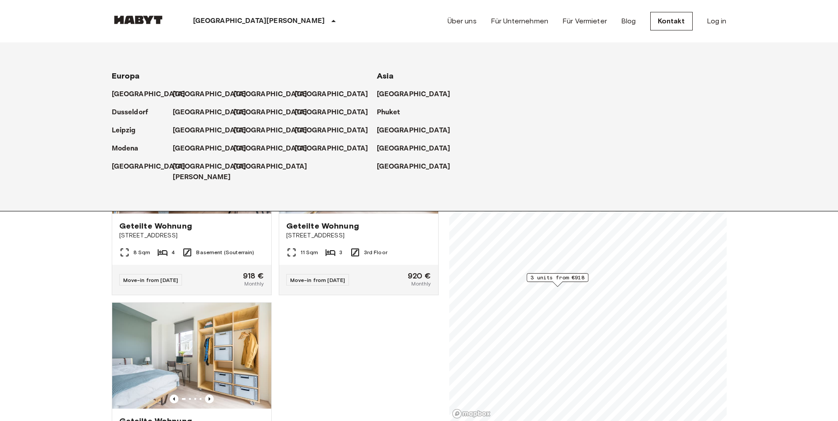
click at [558, 280] on span "3 units from €918" at bounding box center [558, 278] width 54 height 8
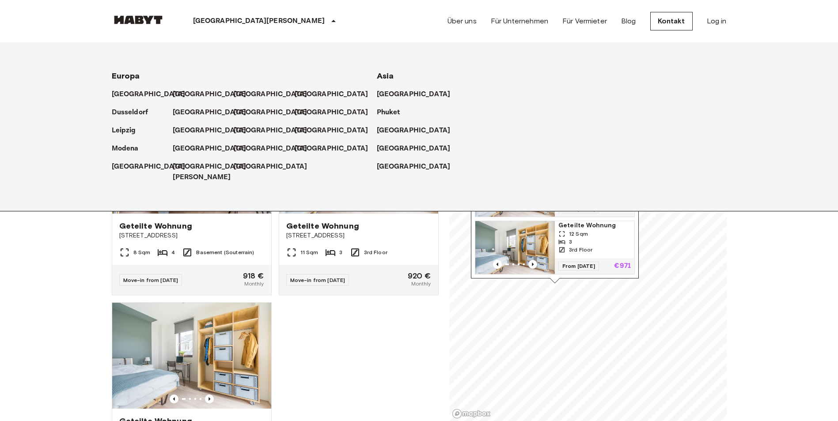
click at [512, 212] on img "Map marker" at bounding box center [515, 190] width 80 height 53
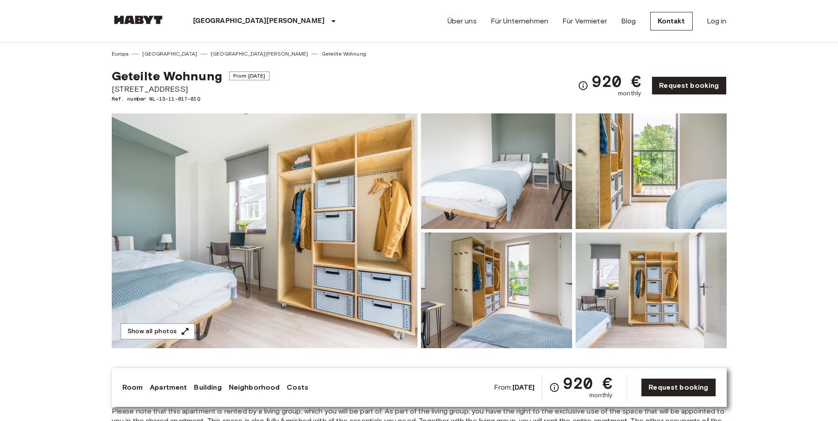
click at [244, 262] on img at bounding box center [265, 231] width 306 height 235
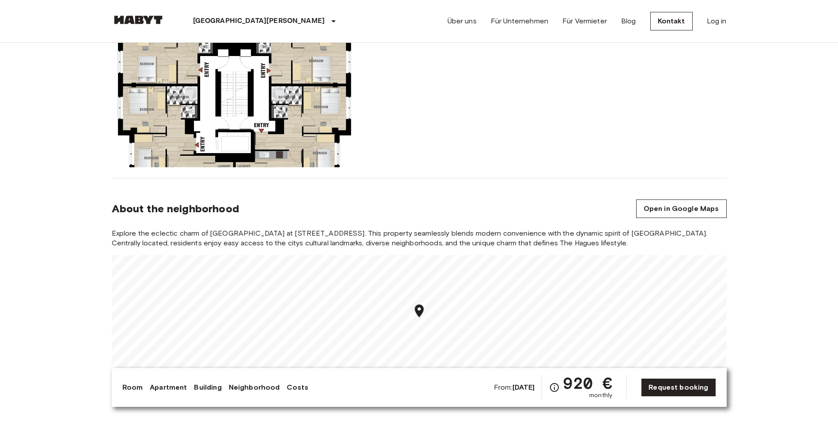
scroll to position [751, 0]
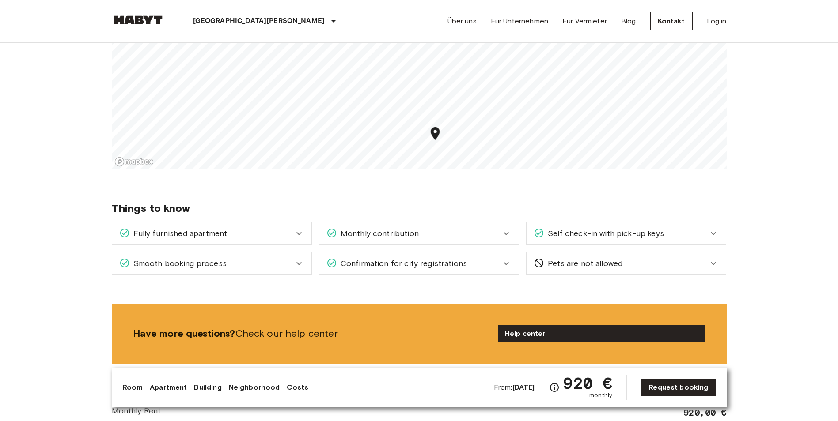
click at [461, 186] on div "[GEOGRAPHIC_DATA] [GEOGRAPHIC_DATA] [GEOGRAPHIC_DATA][PERSON_NAME] Geteilte Woh…" at bounding box center [419, 299] width 636 height 2015
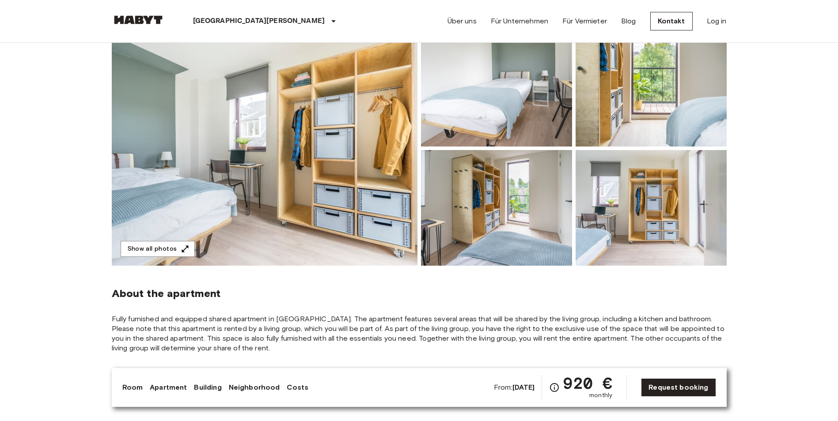
scroll to position [0, 0]
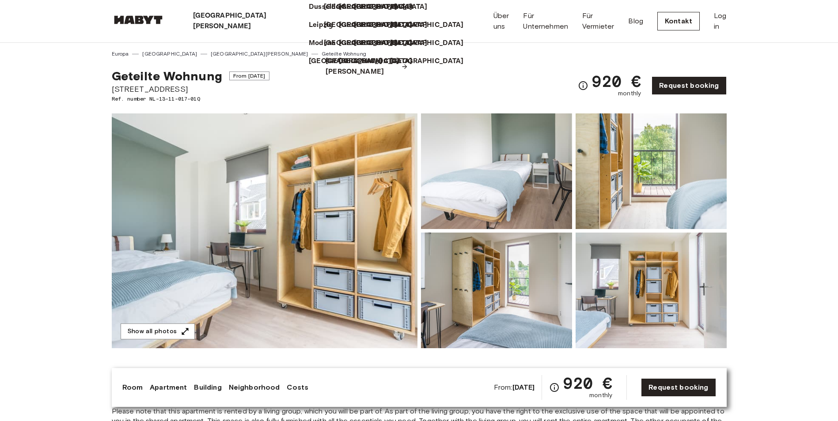
click at [326, 77] on p "[GEOGRAPHIC_DATA][PERSON_NAME]" at bounding box center [363, 66] width 74 height 21
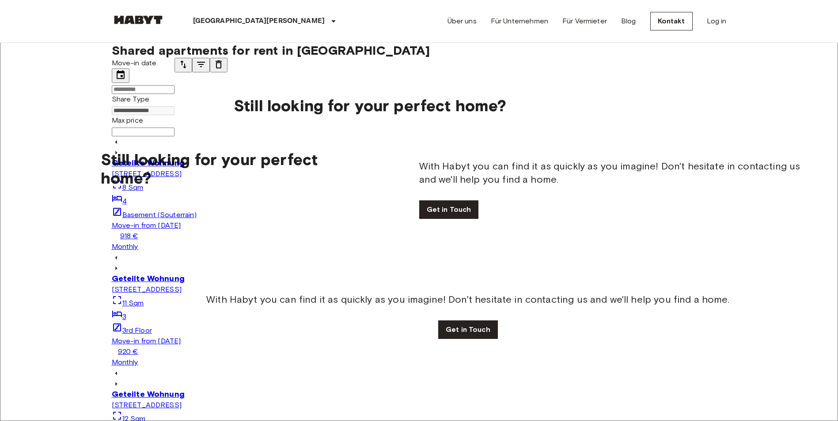
click at [211, 137] on img at bounding box center [419, 137] width 615 height 0
click at [121, 157] on icon "Previous image" at bounding box center [116, 152] width 9 height 9
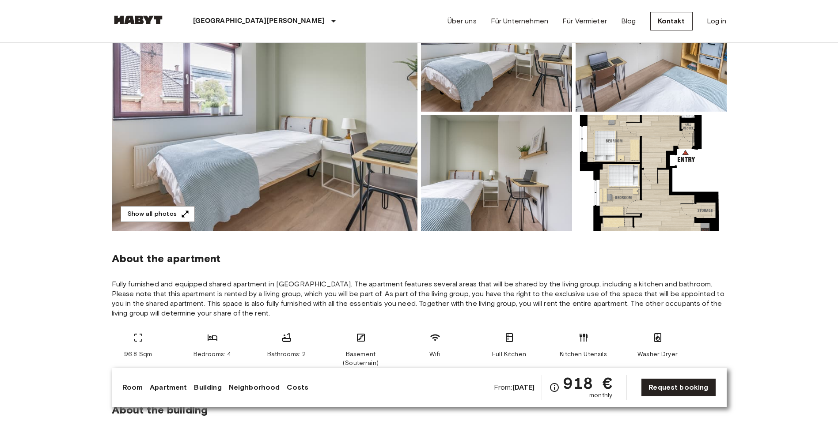
scroll to position [88, 0]
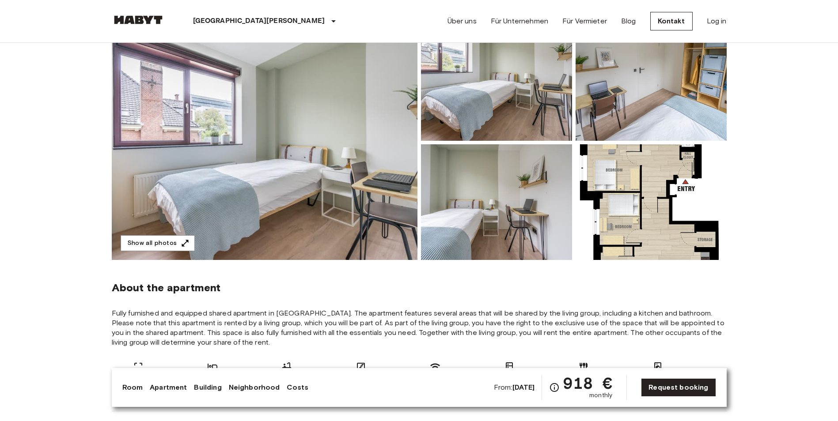
click at [274, 148] on img at bounding box center [265, 142] width 306 height 235
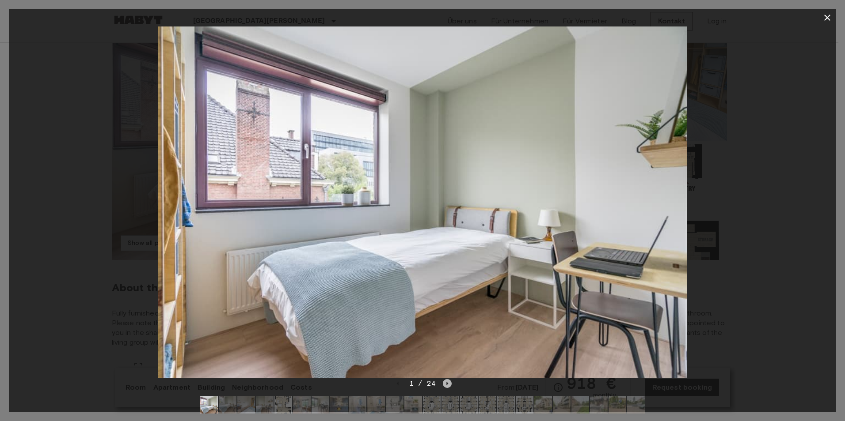
click at [447, 380] on icon "Next image" at bounding box center [447, 383] width 9 height 9
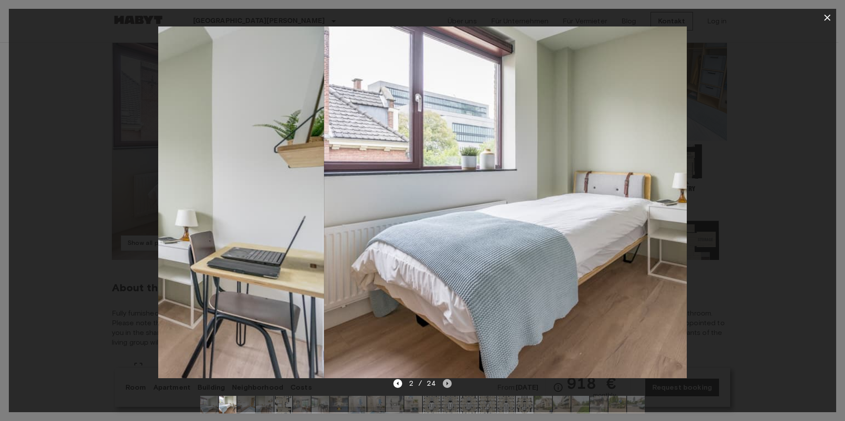
click at [448, 380] on icon "Next image" at bounding box center [447, 383] width 9 height 9
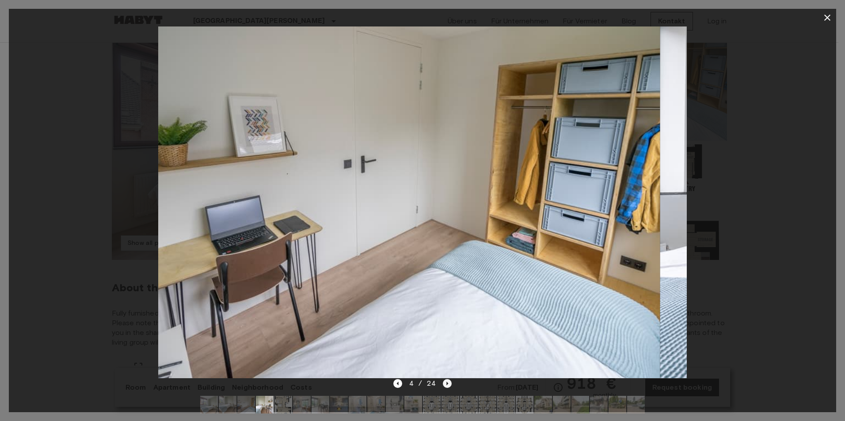
click at [448, 380] on icon "Next image" at bounding box center [447, 383] width 9 height 9
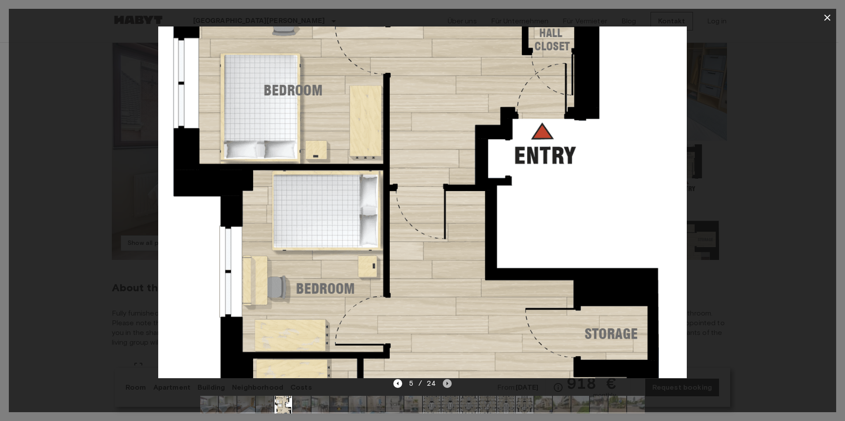
click at [449, 382] on icon "Next image" at bounding box center [447, 383] width 9 height 9
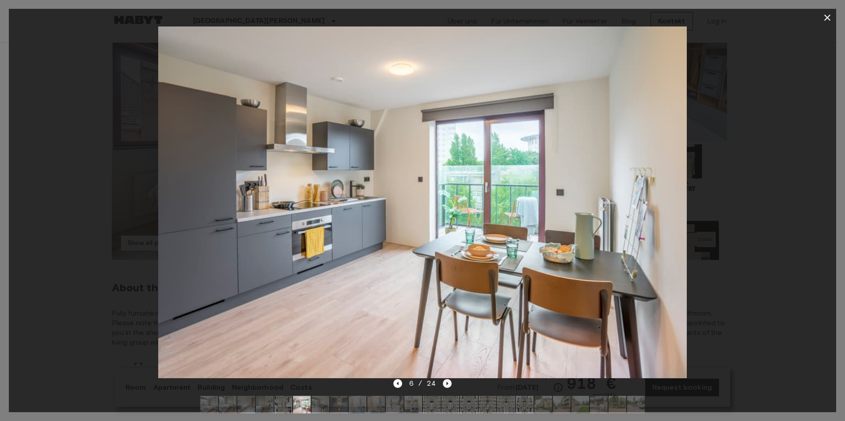
click at [449, 382] on icon "Next image" at bounding box center [447, 383] width 9 height 9
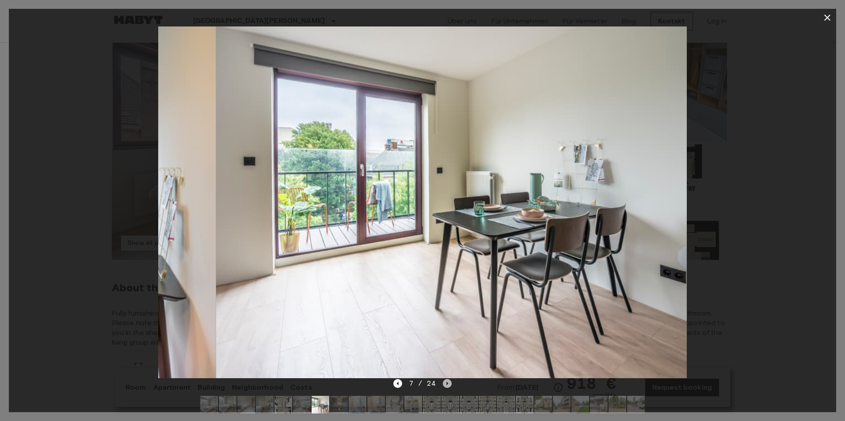
click at [449, 382] on icon "Next image" at bounding box center [447, 383] width 9 height 9
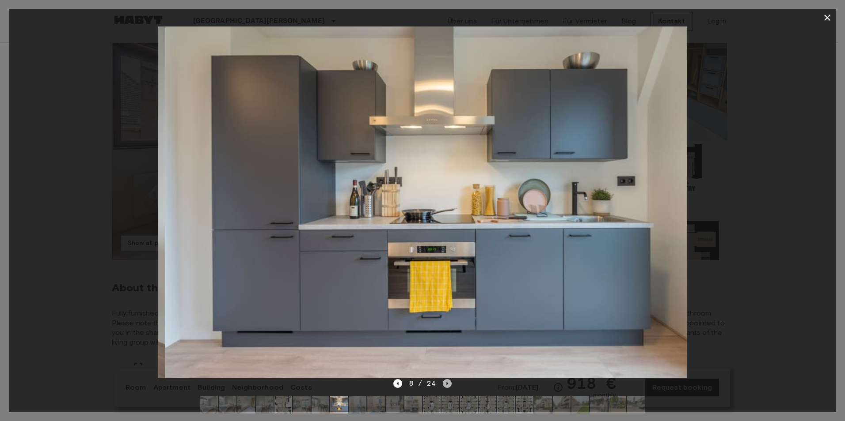
click at [449, 382] on icon "Next image" at bounding box center [447, 383] width 9 height 9
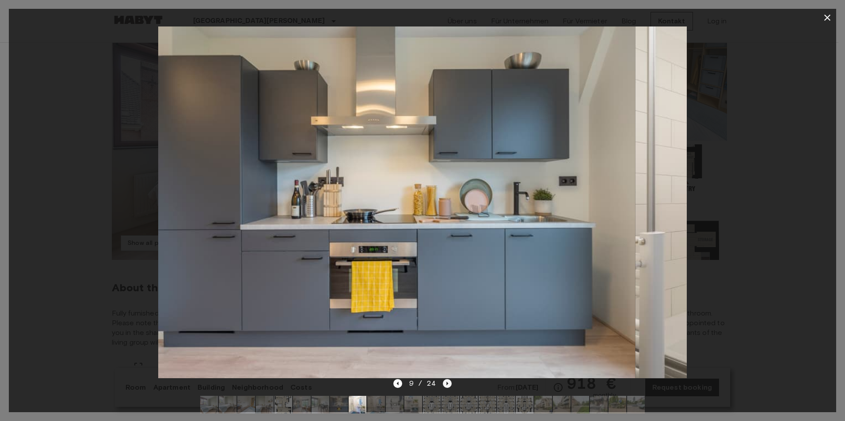
click at [449, 382] on icon "Next image" at bounding box center [447, 383] width 9 height 9
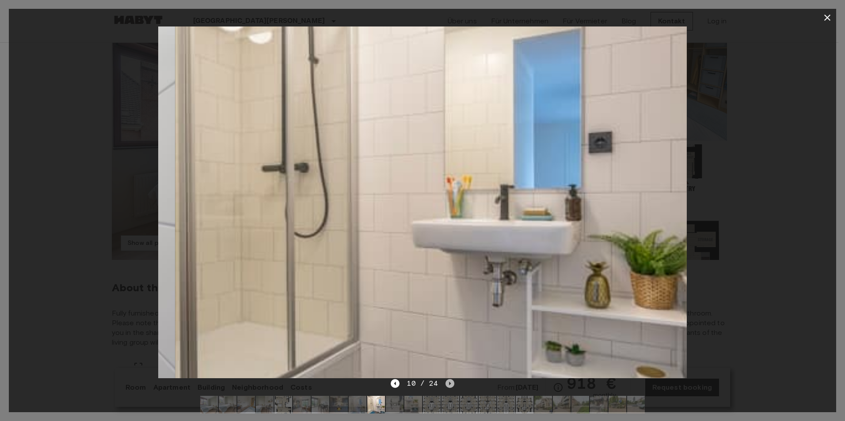
click at [449, 382] on icon "Next image" at bounding box center [449, 383] width 9 height 9
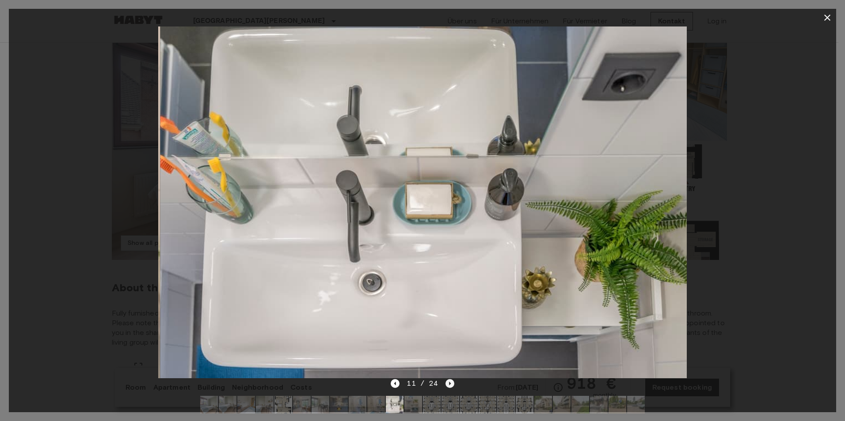
click at [449, 382] on icon "Next image" at bounding box center [449, 383] width 9 height 9
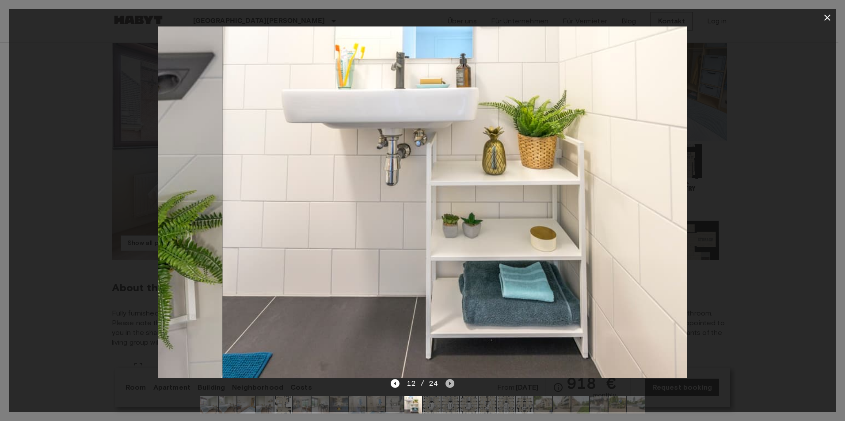
click at [449, 382] on icon "Next image" at bounding box center [449, 383] width 9 height 9
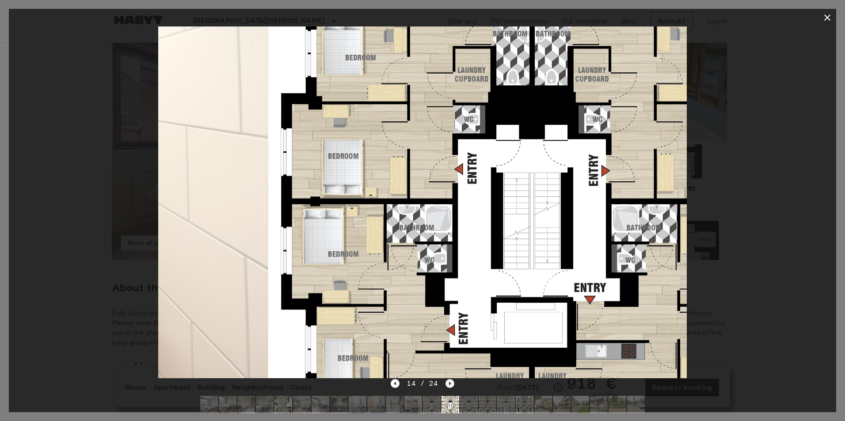
click at [449, 382] on icon "Next image" at bounding box center [449, 383] width 9 height 9
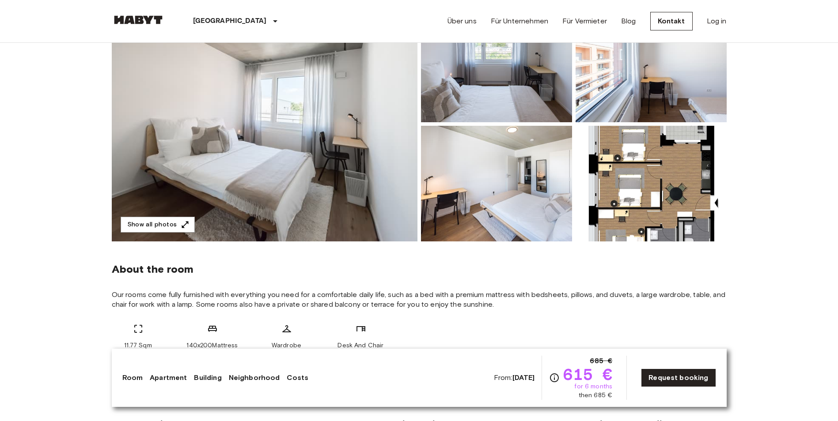
scroll to position [133, 0]
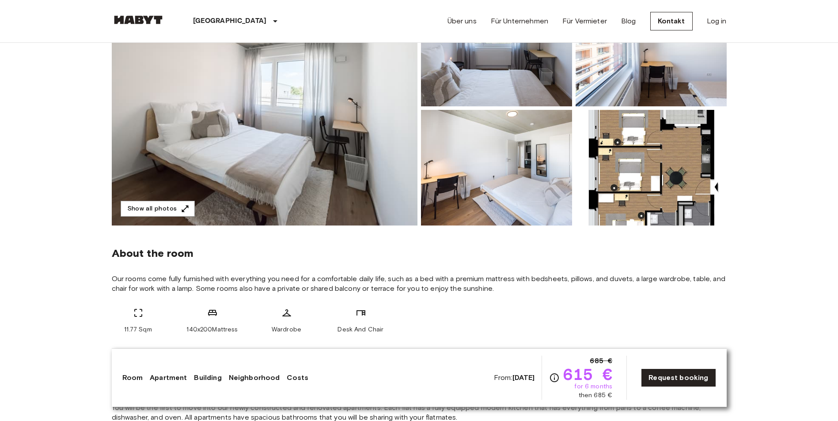
click at [320, 170] on img at bounding box center [265, 108] width 306 height 235
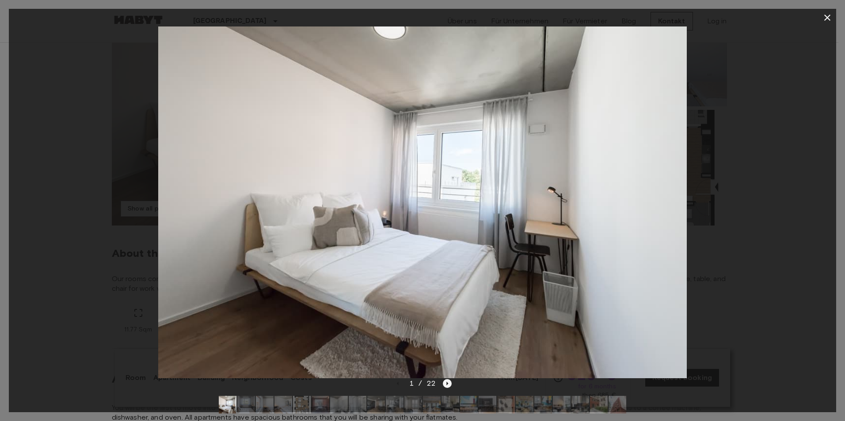
click at [450, 382] on icon "Next image" at bounding box center [447, 383] width 9 height 9
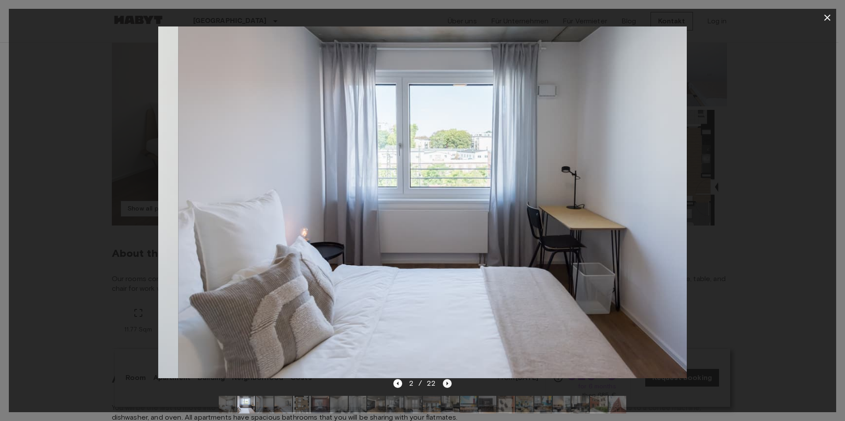
click at [450, 382] on icon "Next image" at bounding box center [447, 383] width 9 height 9
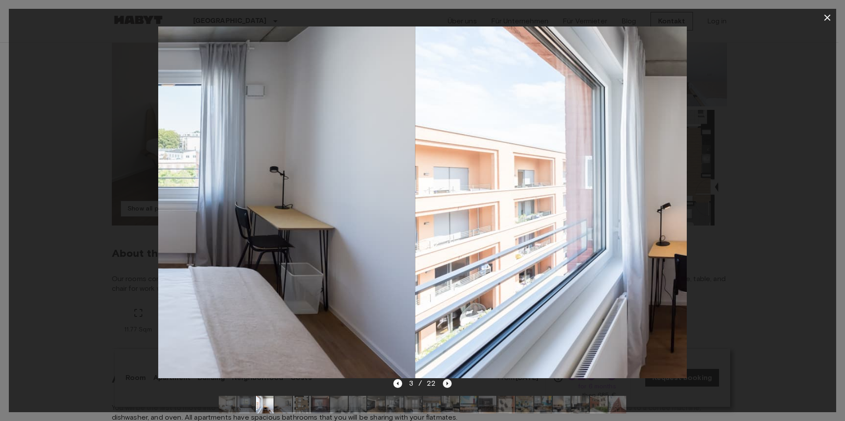
click at [450, 382] on icon "Next image" at bounding box center [447, 383] width 9 height 9
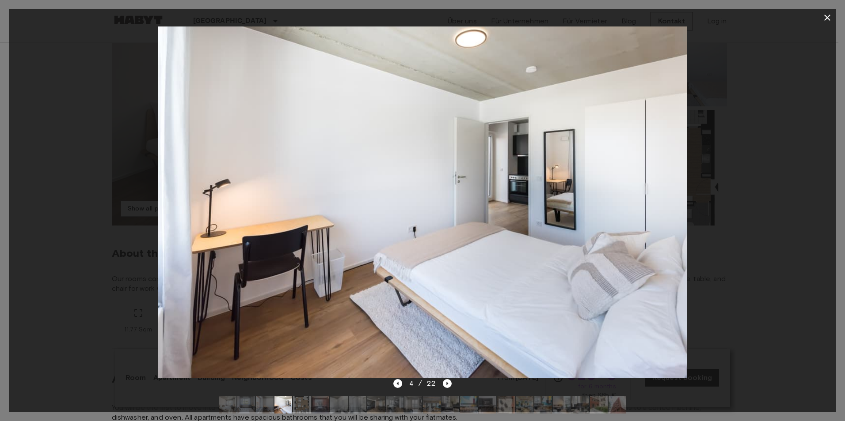
click at [429, 378] on img at bounding box center [422, 203] width 528 height 352
click at [445, 379] on div "4 / 22" at bounding box center [422, 384] width 59 height 11
click at [451, 377] on img at bounding box center [422, 203] width 528 height 352
click at [447, 386] on icon "Next image" at bounding box center [447, 383] width 9 height 9
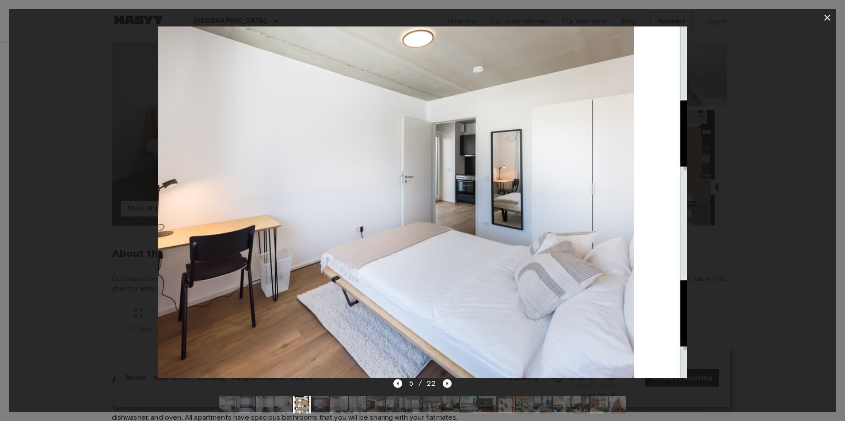
click at [447, 386] on icon "Next image" at bounding box center [448, 384] width 2 height 4
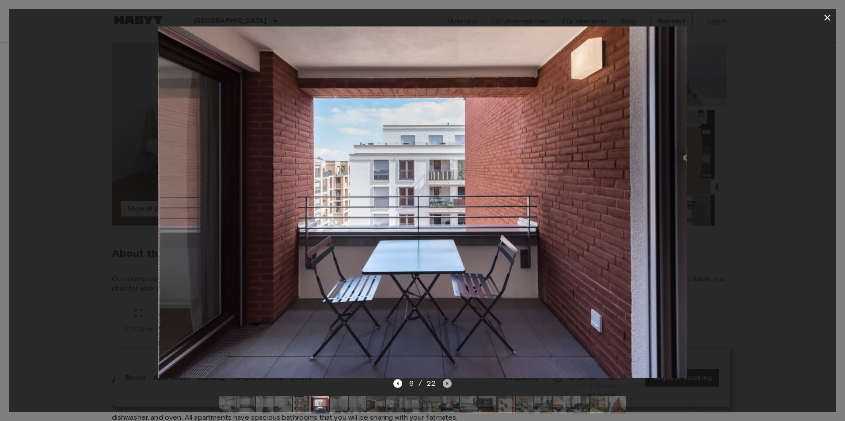
click at [447, 386] on icon "Next image" at bounding box center [448, 384] width 2 height 4
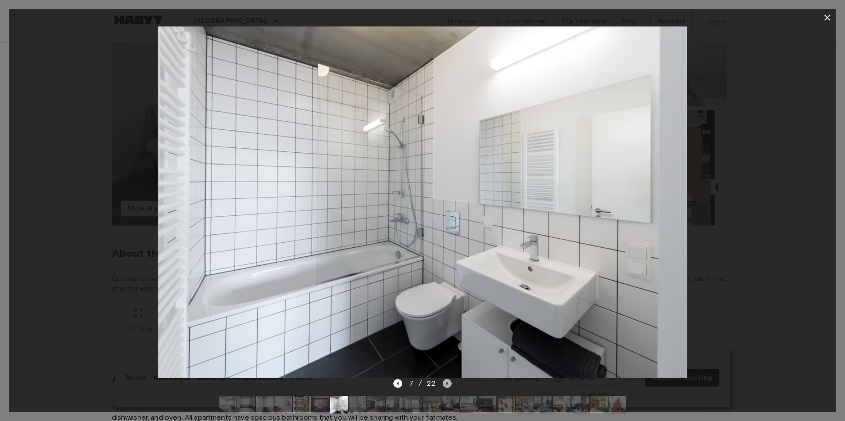
click at [447, 386] on icon "Next image" at bounding box center [448, 384] width 2 height 4
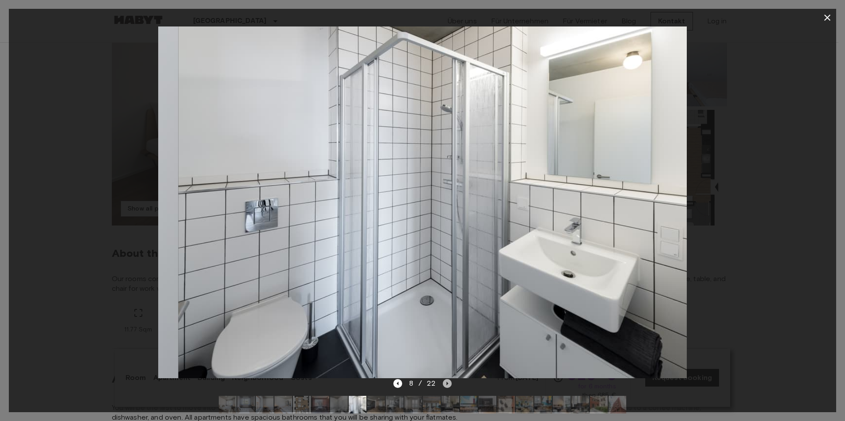
click at [447, 386] on icon "Next image" at bounding box center [448, 384] width 2 height 4
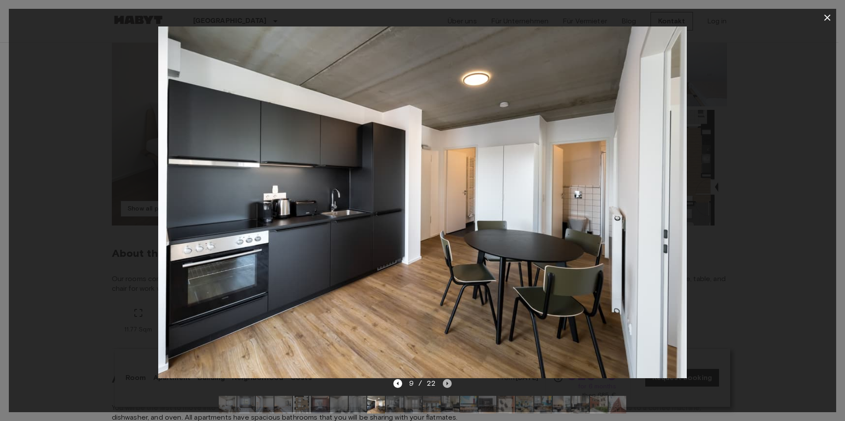
click at [447, 386] on icon "Next image" at bounding box center [448, 384] width 2 height 4
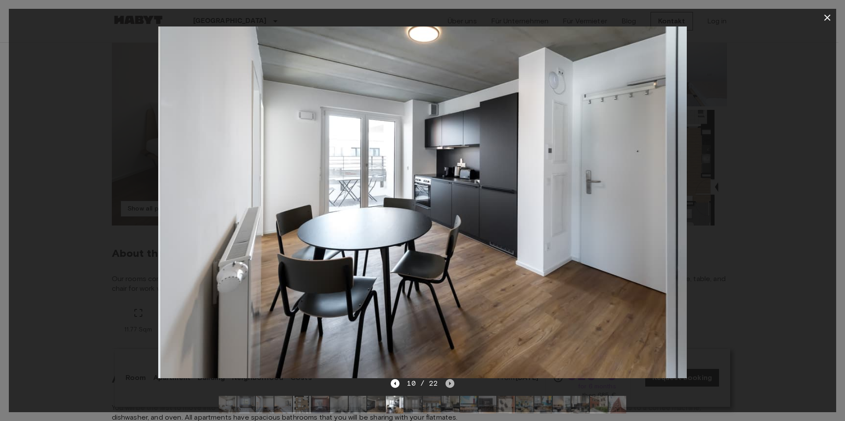
click at [446, 386] on icon "Next image" at bounding box center [449, 383] width 9 height 9
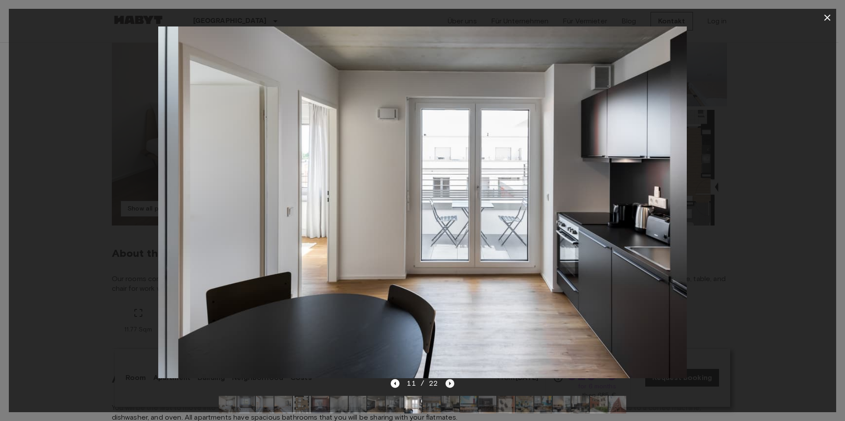
click at [446, 386] on icon "Next image" at bounding box center [449, 383] width 9 height 9
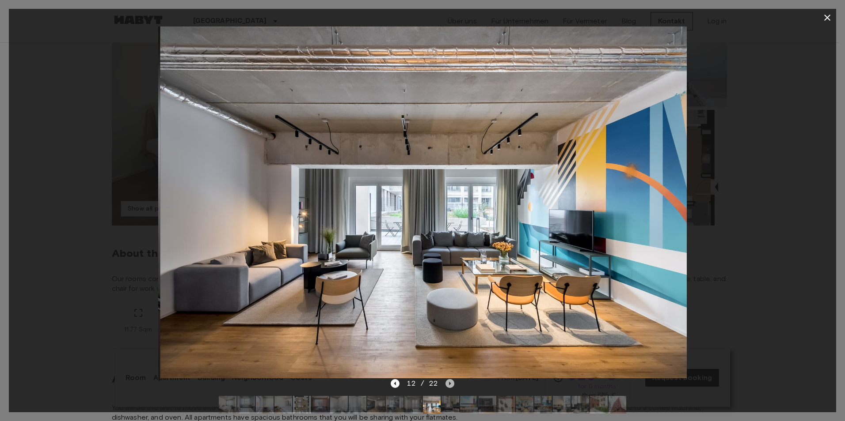
click at [446, 386] on icon "Next image" at bounding box center [449, 383] width 9 height 9
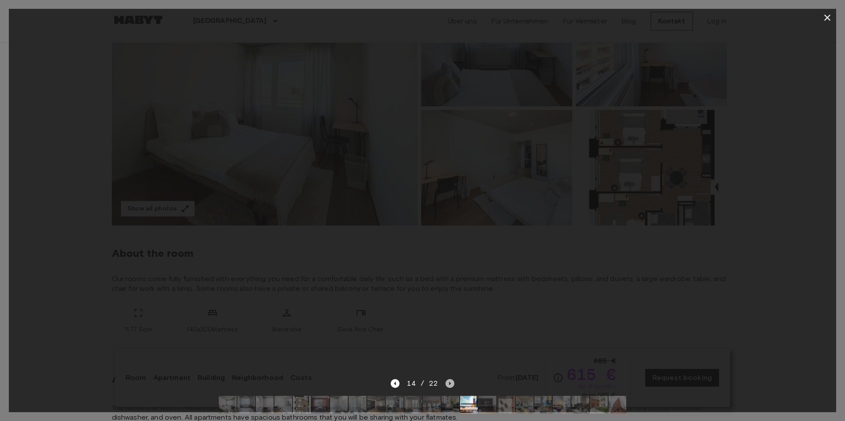
click at [446, 386] on icon "Next image" at bounding box center [449, 383] width 9 height 9
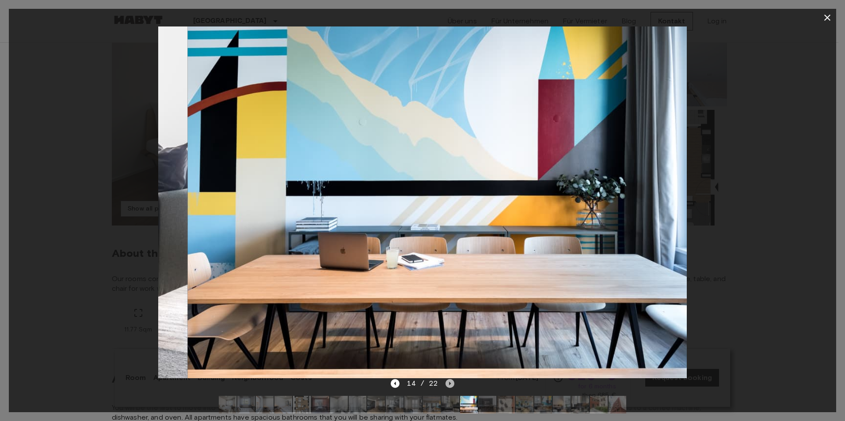
click at [446, 386] on icon "Next image" at bounding box center [449, 383] width 9 height 9
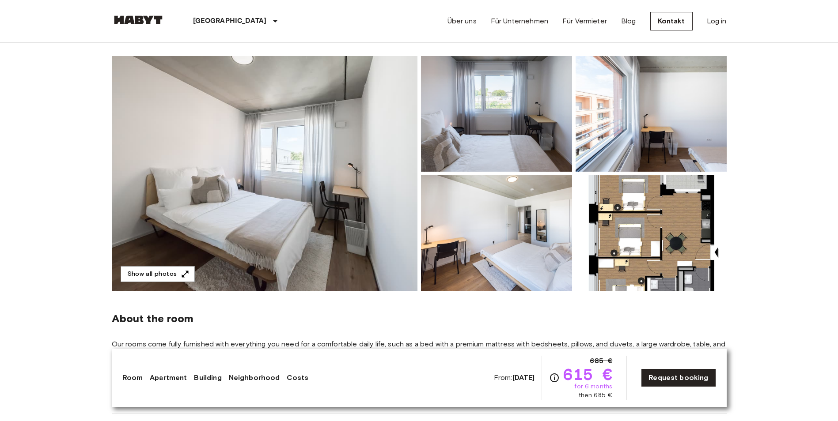
scroll to position [0, 0]
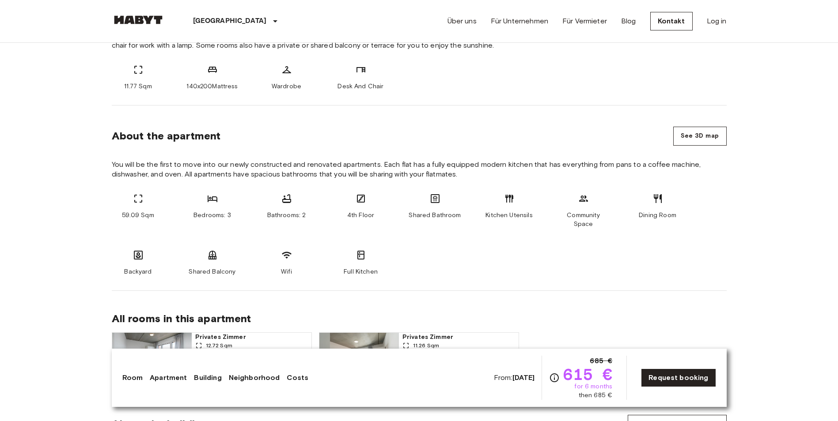
scroll to position [398, 0]
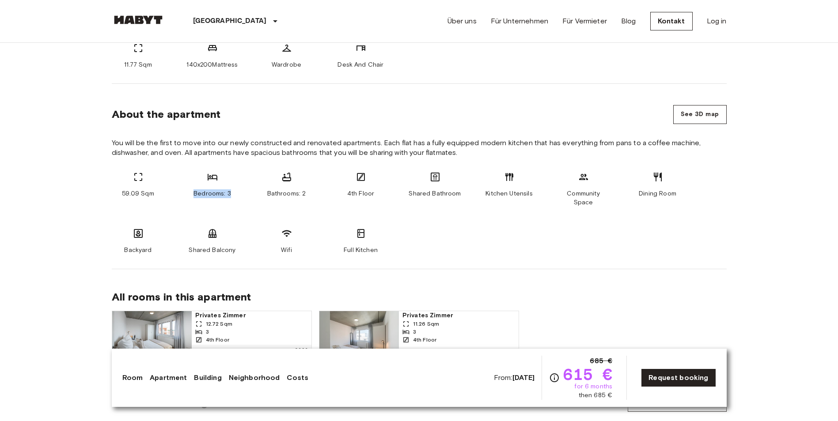
drag, startPoint x: 230, startPoint y: 196, endPoint x: 194, endPoint y: 168, distance: 45.3
click at [194, 168] on section "About the apartment See 3D map You will be the first to move into our newly con…" at bounding box center [419, 177] width 615 height 186
click at [197, 170] on section "About the apartment See 3D map You will be the first to move into our newly con…" at bounding box center [419, 177] width 615 height 186
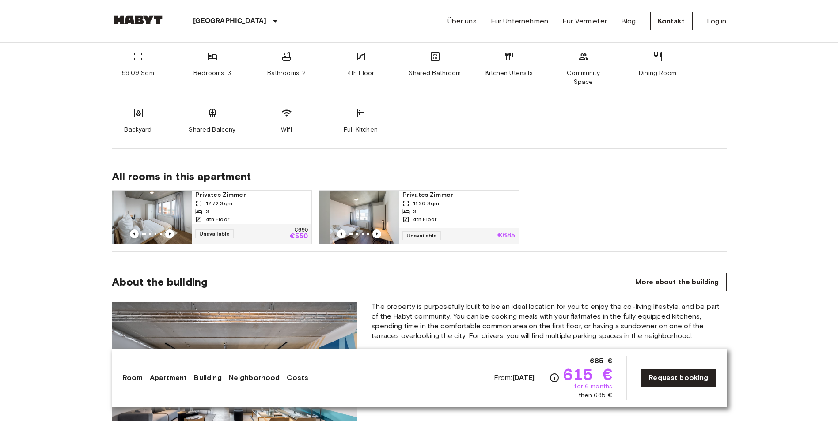
scroll to position [663, 0]
